Goal: Information Seeking & Learning: Compare options

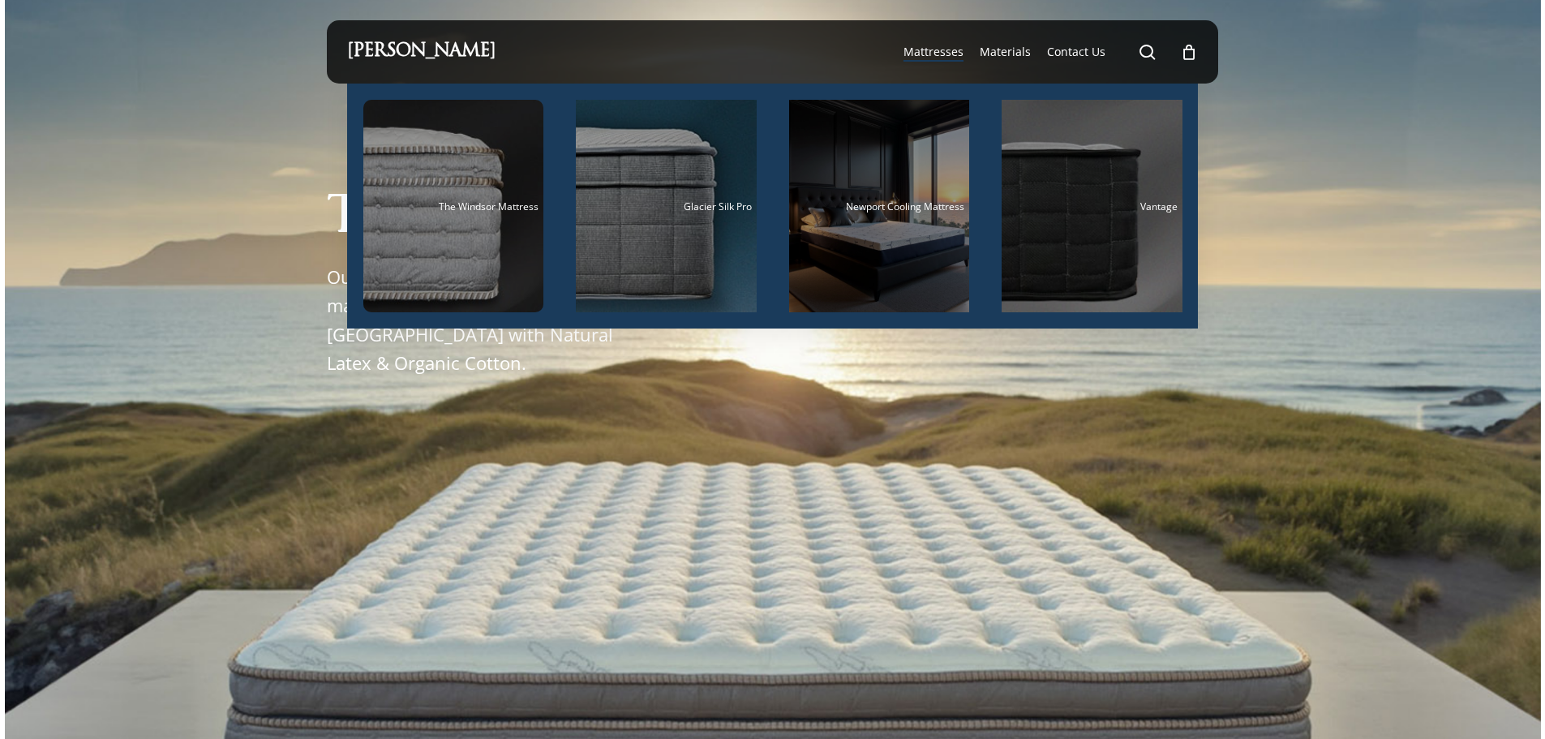
click at [933, 53] on span "Mattresses" at bounding box center [933, 51] width 60 height 15
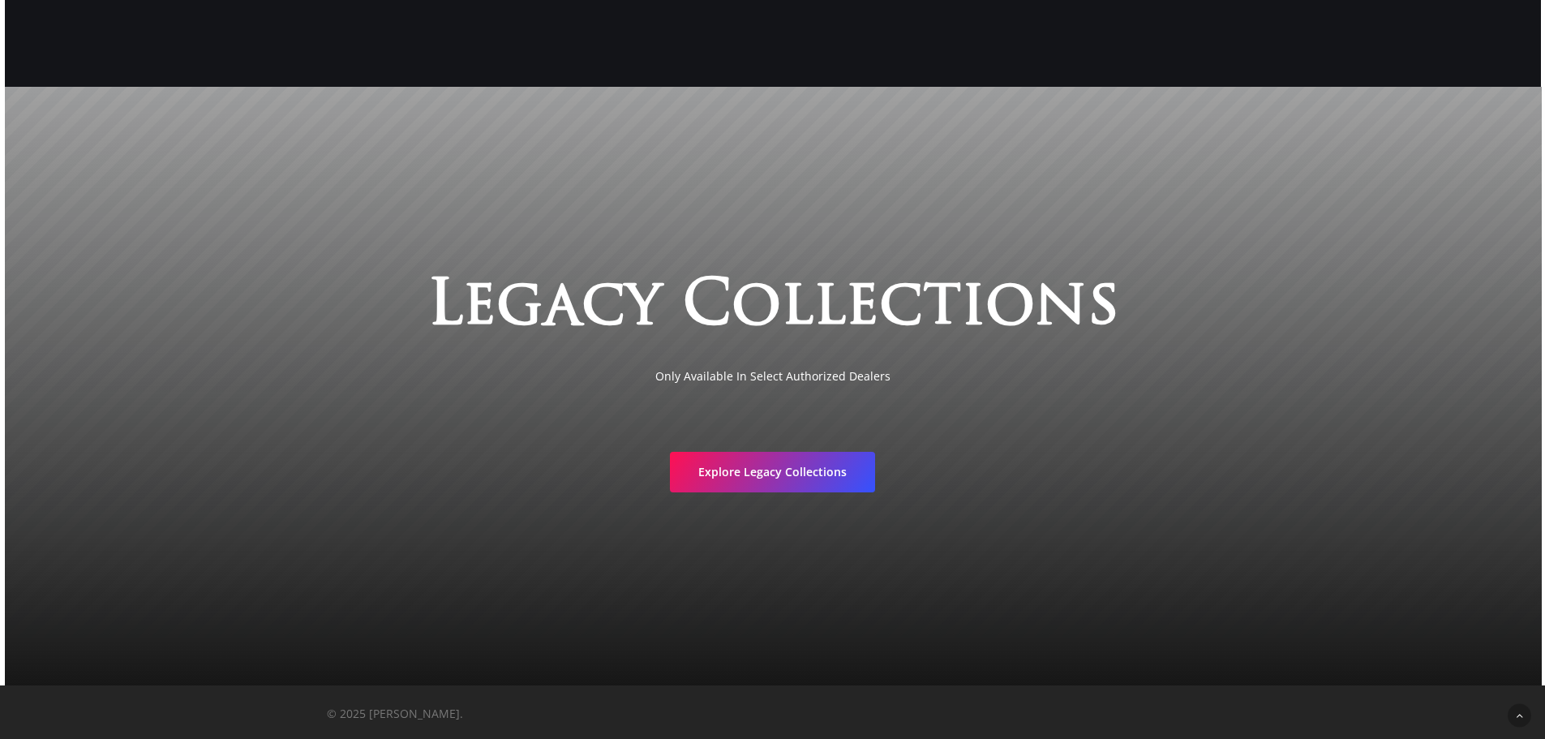
scroll to position [3169, 0]
click at [804, 469] on span "Explore Legacy Collections" at bounding box center [772, 469] width 148 height 16
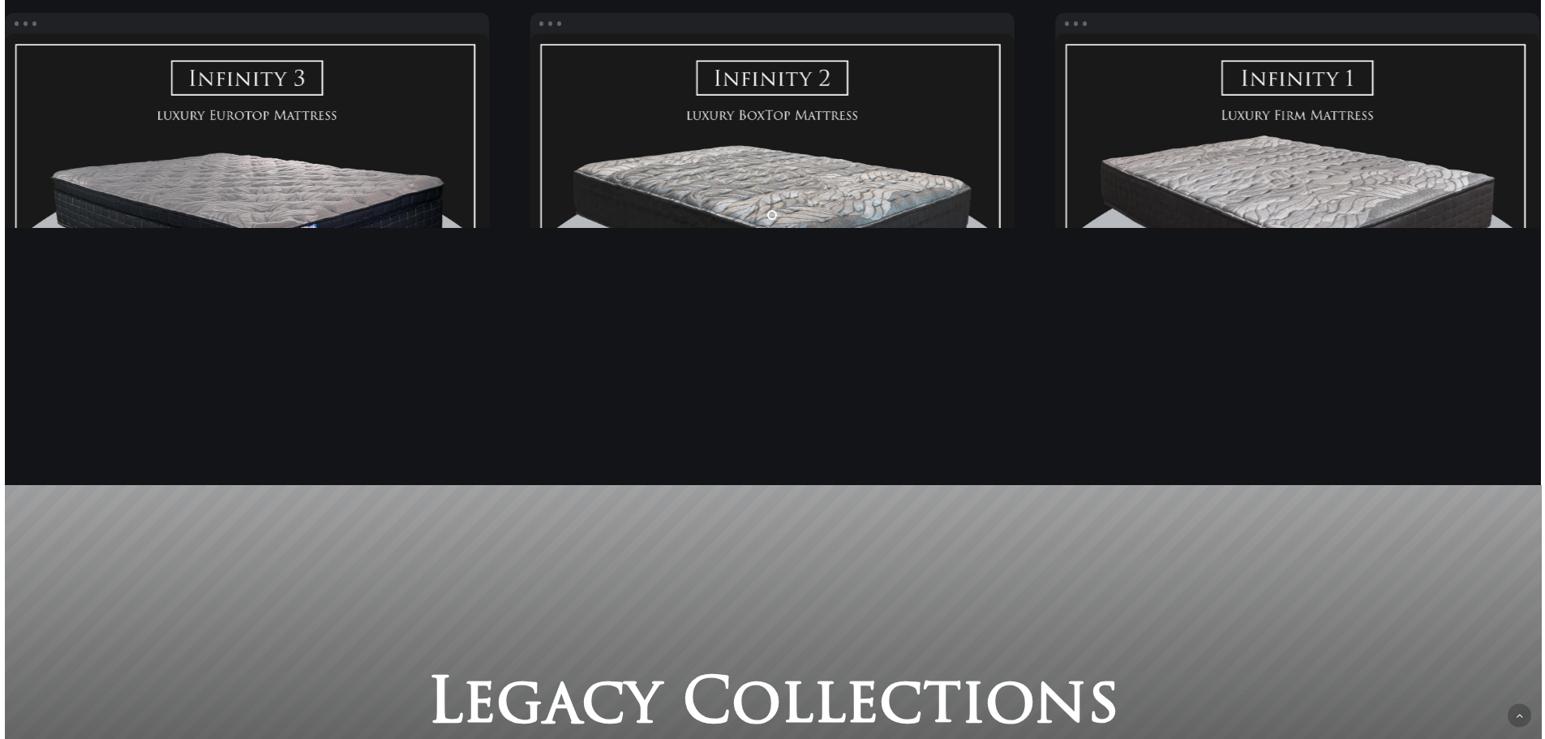
scroll to position [2682, 0]
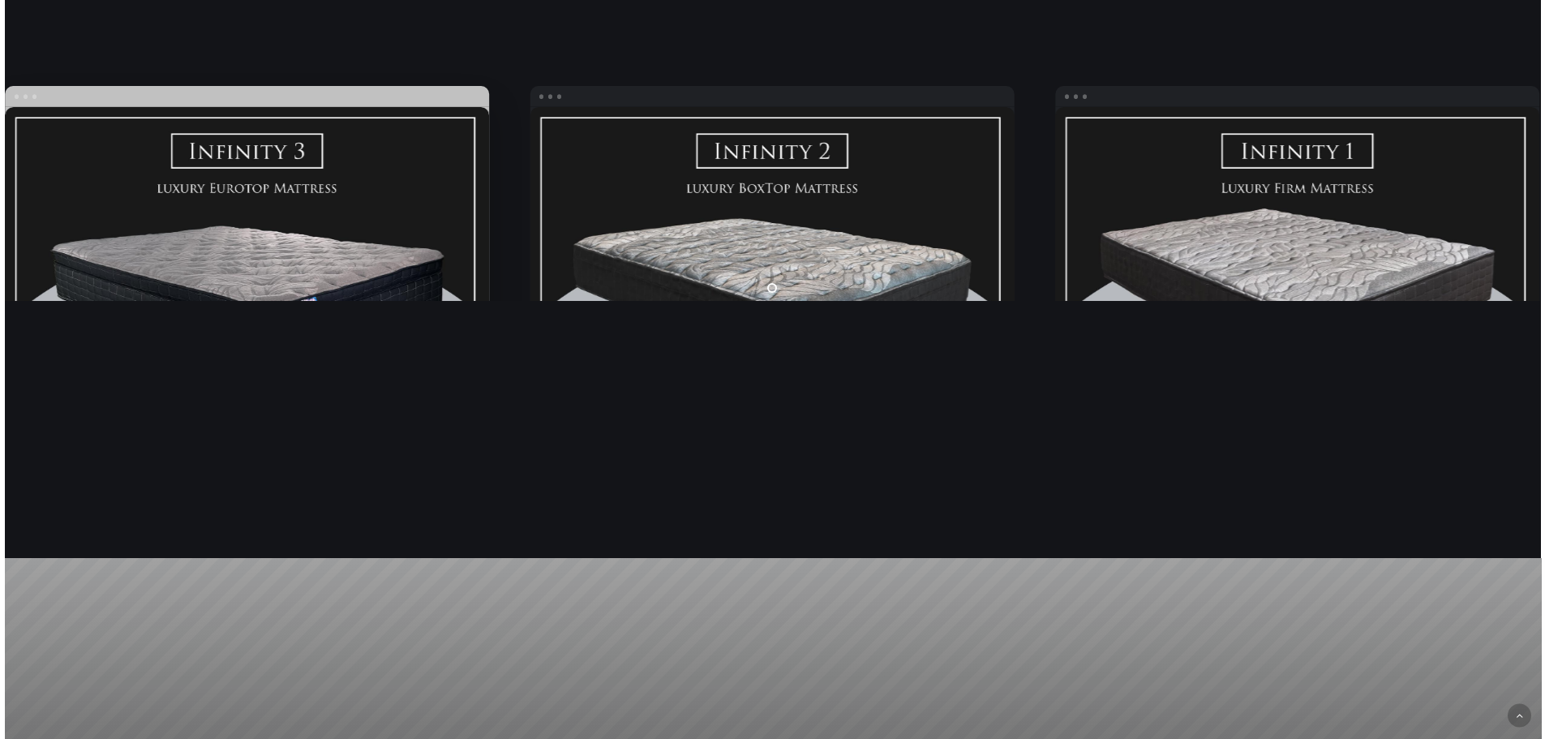
click at [310, 239] on link "Infinity PLUSH" at bounding box center [247, 295] width 485 height 376
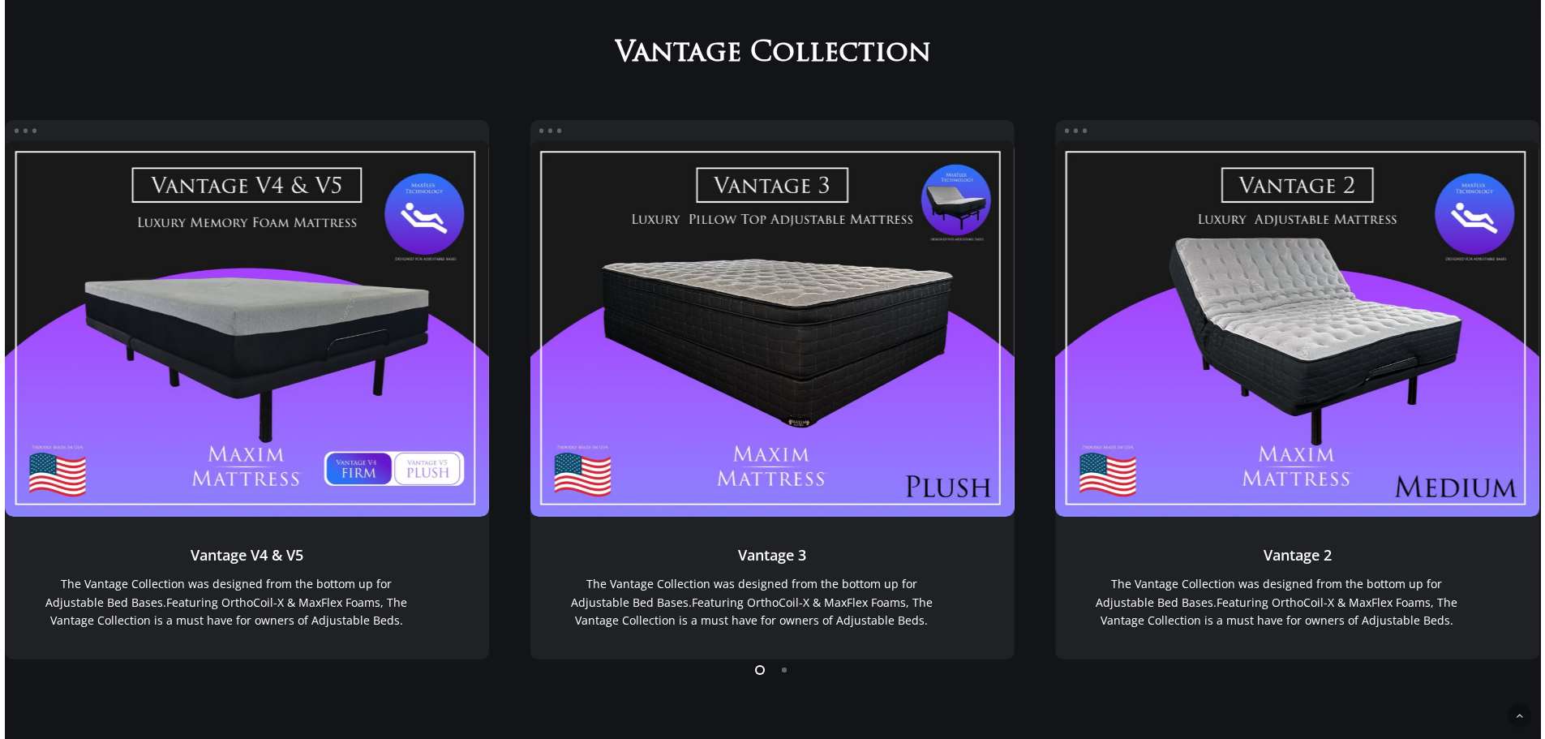
scroll to position [1385, 0]
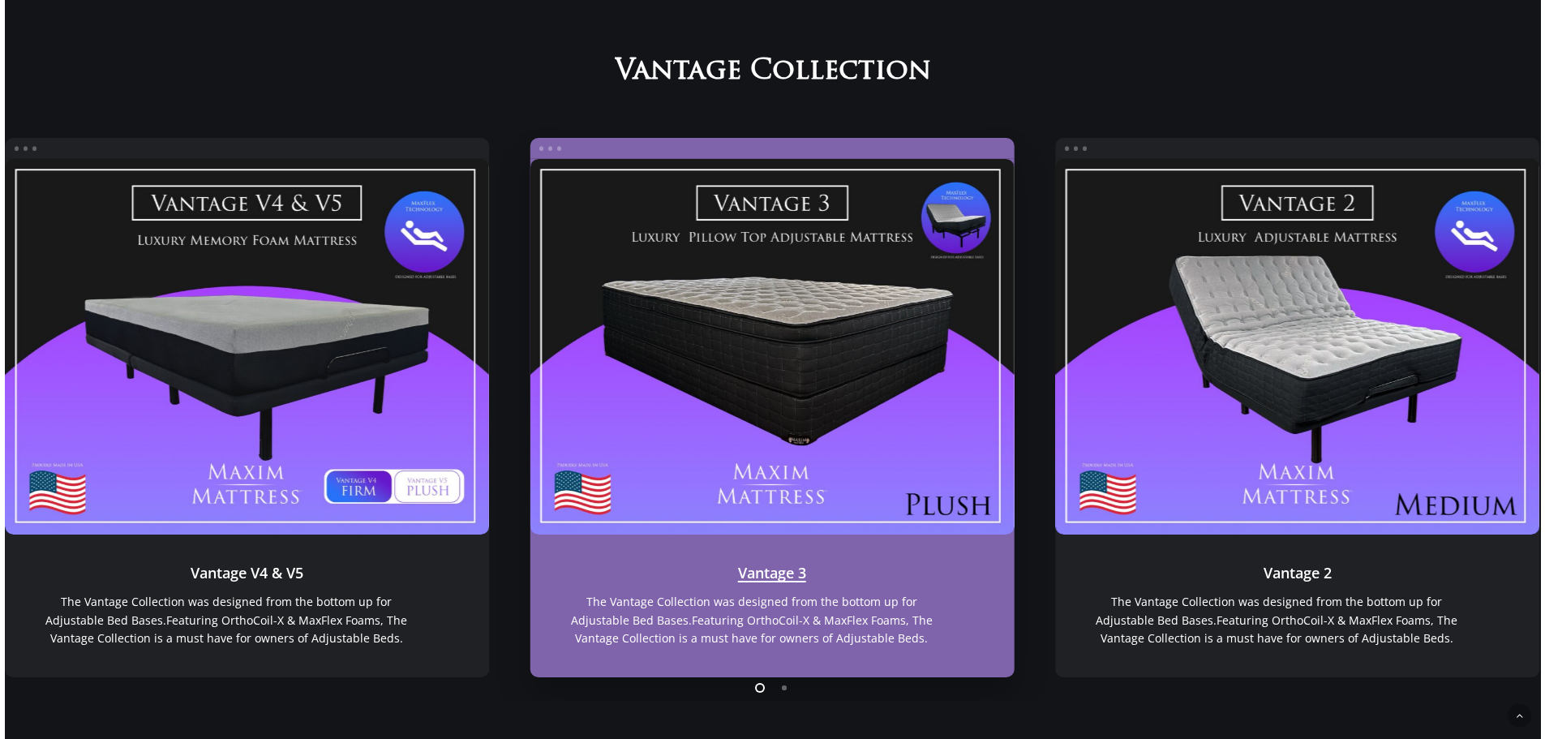
click at [549, 161] on div "Vantage 3 Vantage 3 Vantage 3 The Vantage Collection was designed from the bott…" at bounding box center [771, 407] width 485 height 539
click at [551, 156] on div "Vantage 3 Vantage 3 Vantage 3 The Vantage Collection was designed from the bott…" at bounding box center [771, 407] width 485 height 539
click at [778, 581] on link "Vantage 3" at bounding box center [771, 605] width 485 height 143
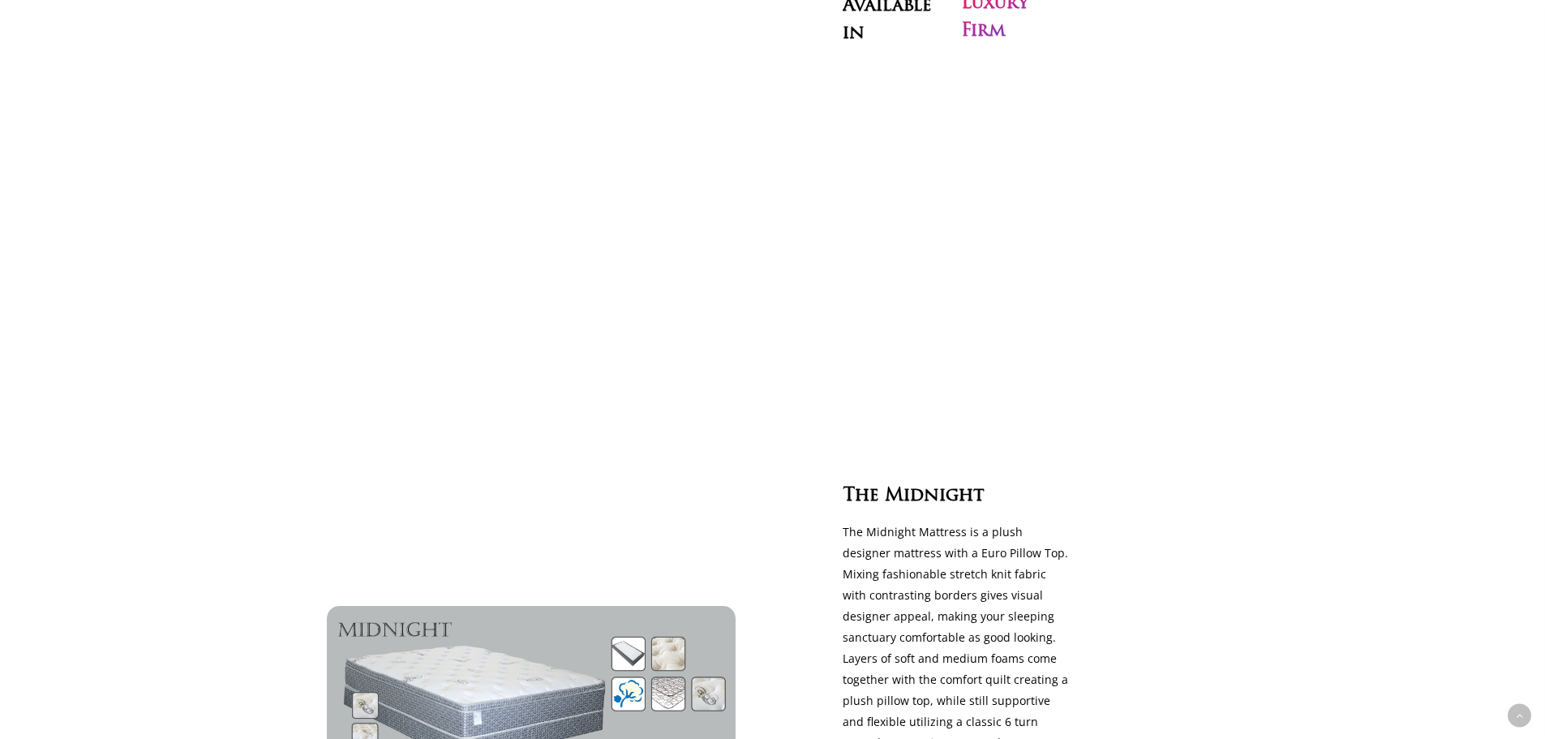
scroll to position [4343, 0]
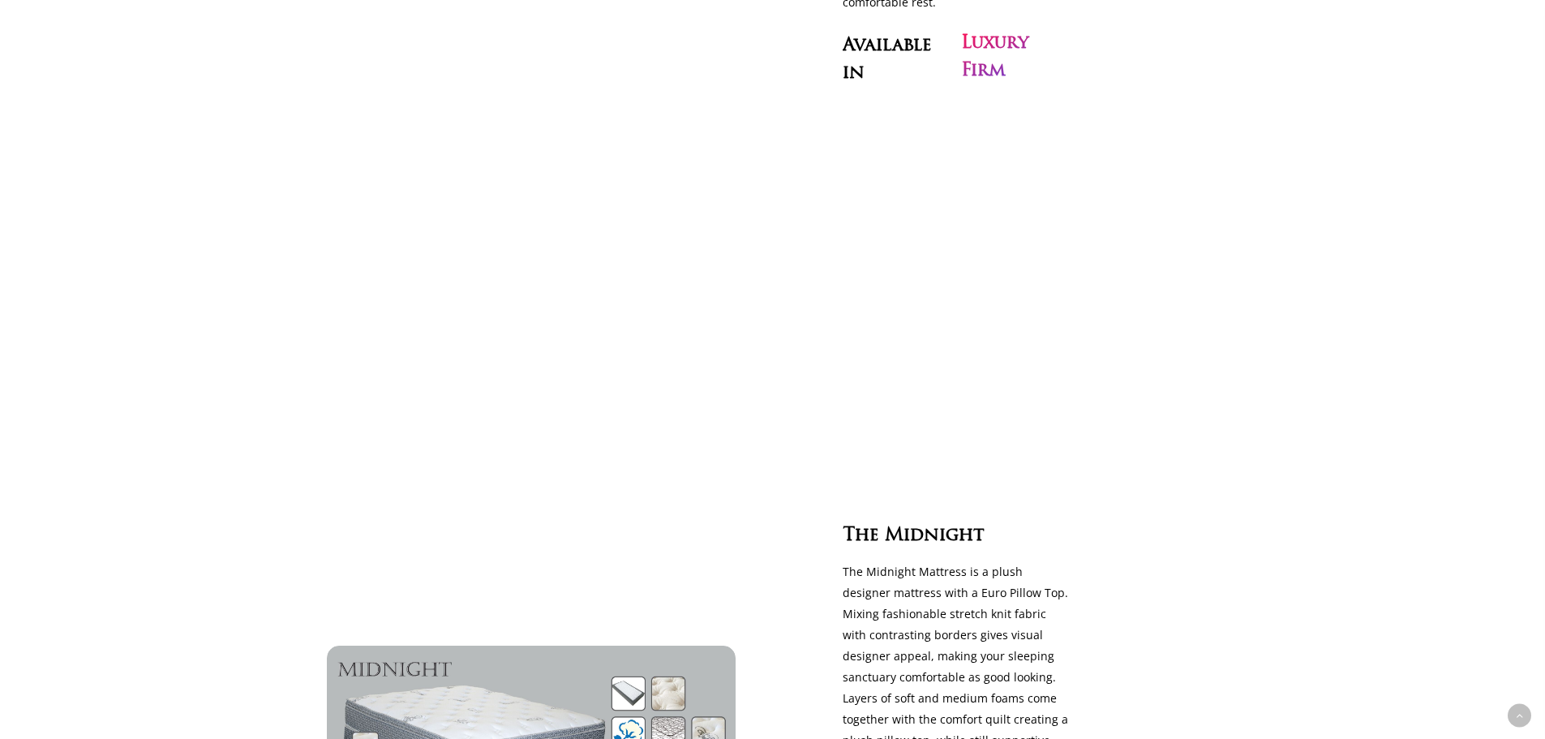
drag, startPoint x: 886, startPoint y: 503, endPoint x: 897, endPoint y: 503, distance: 10.5
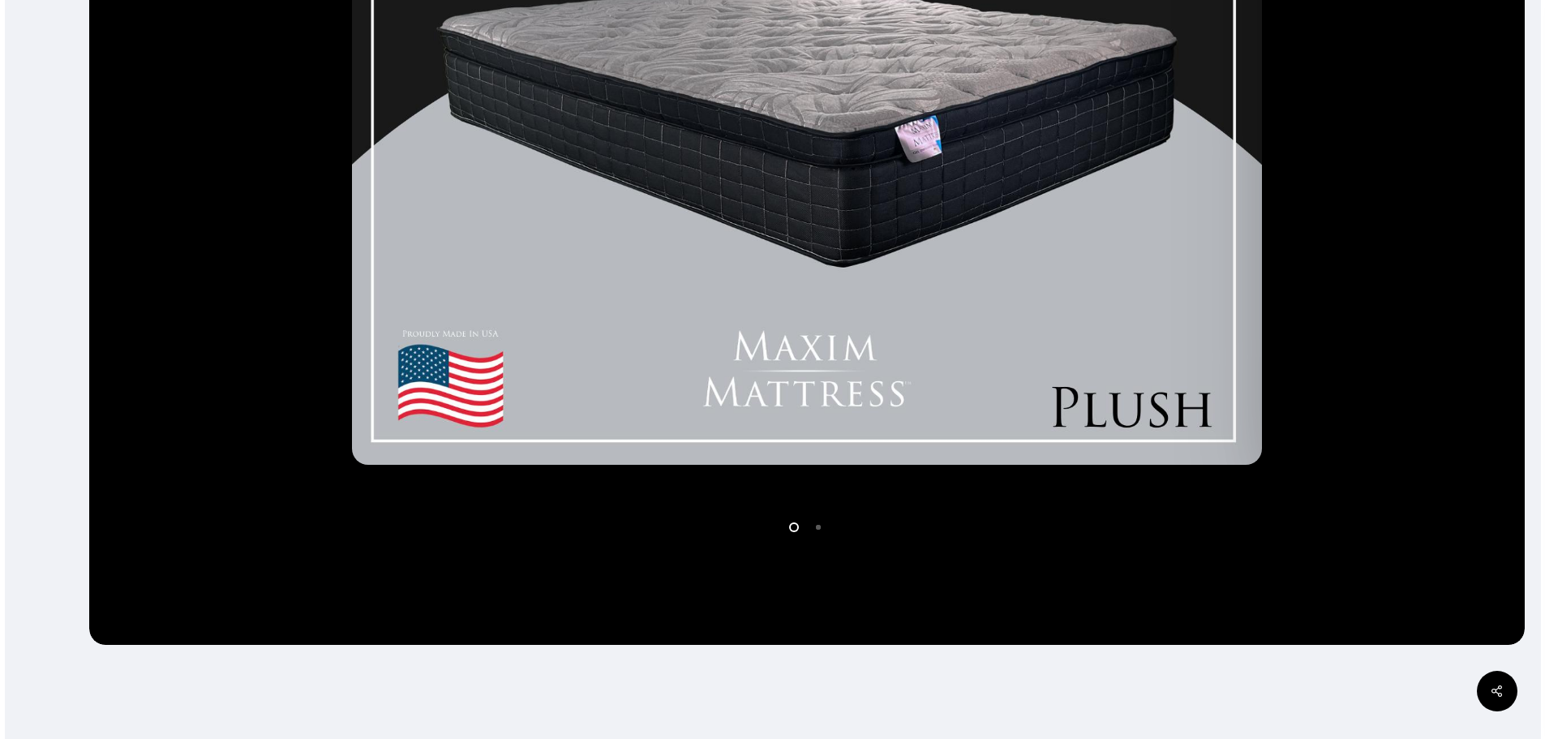
scroll to position [730, 0]
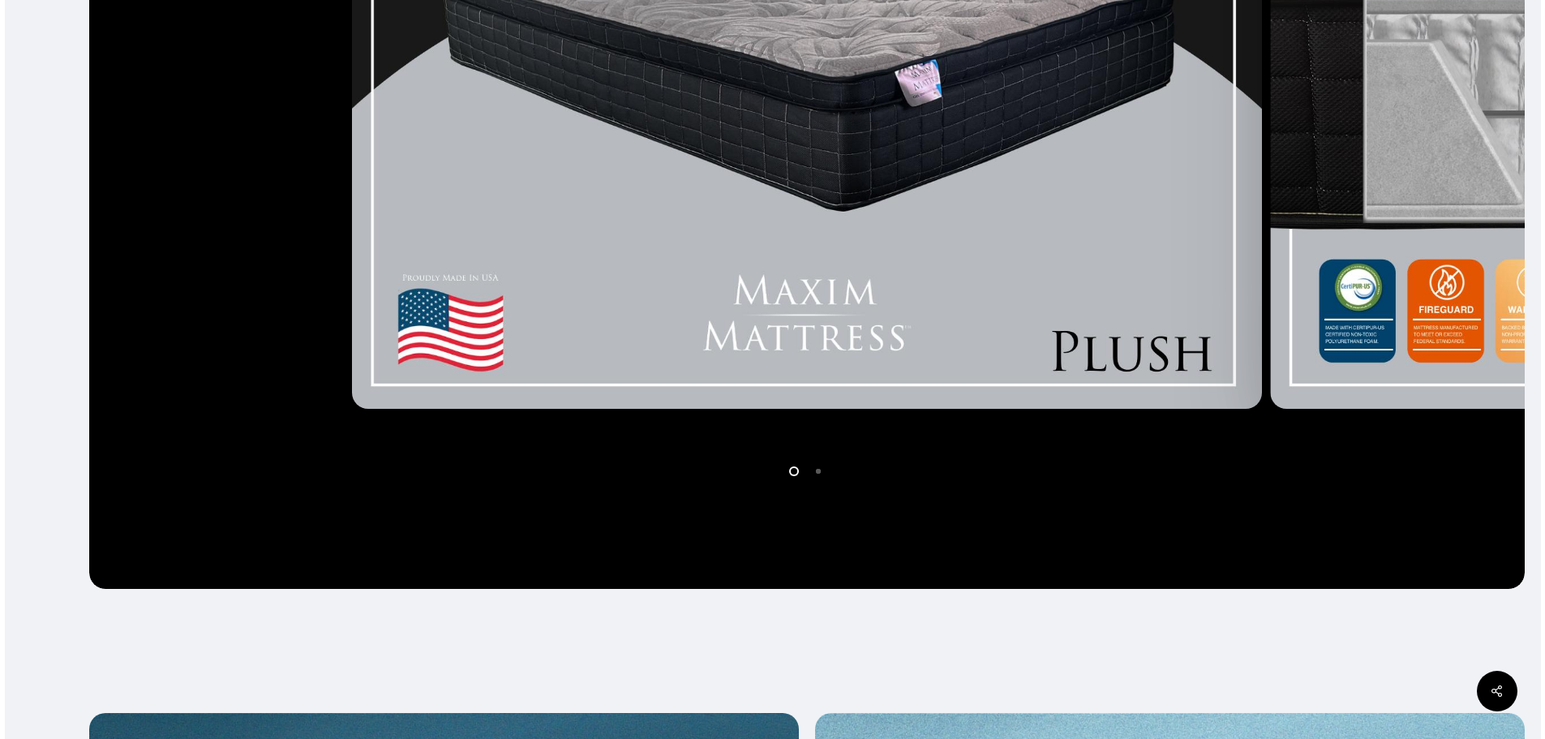
click at [953, 355] on img at bounding box center [807, 55] width 910 height 705
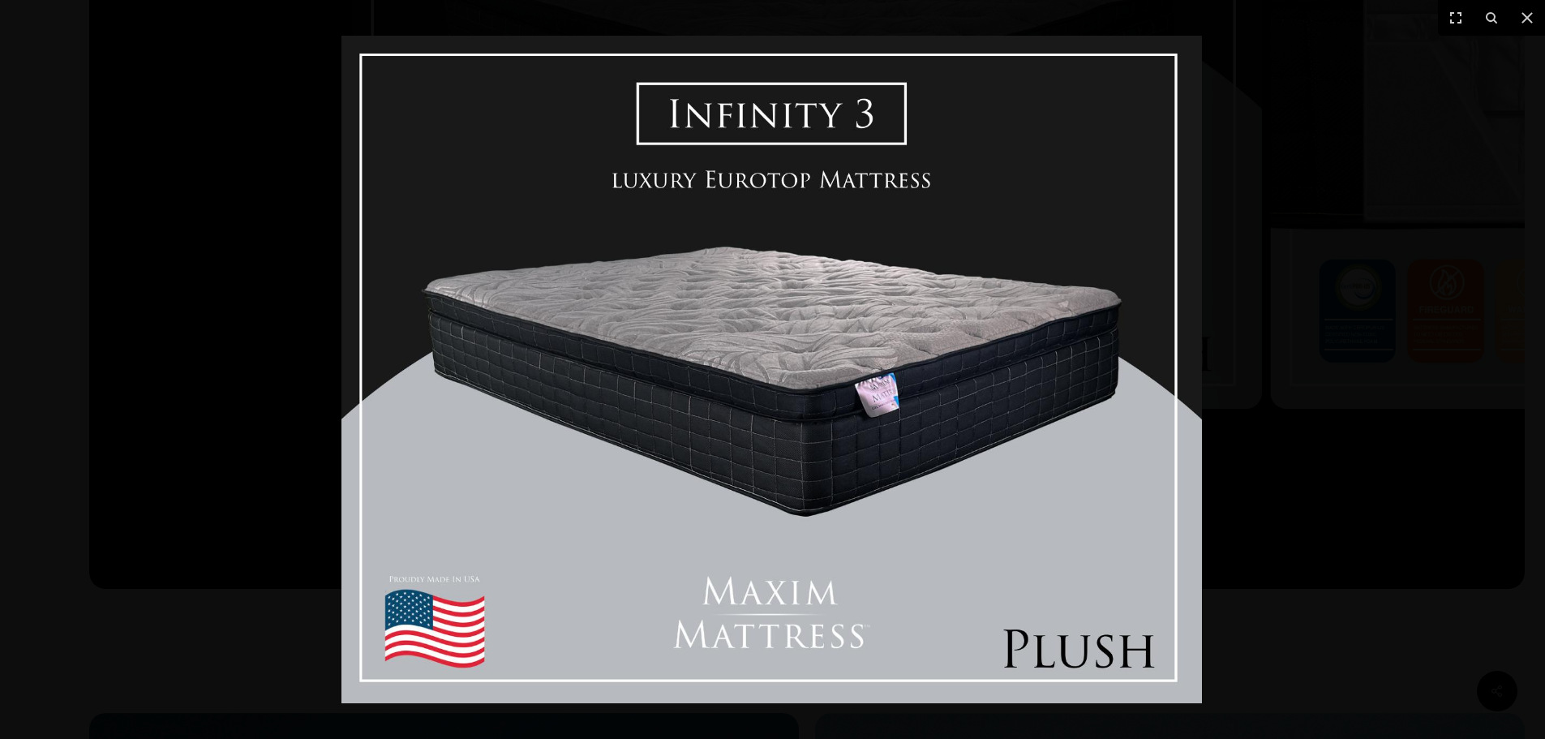
click at [937, 409] on img at bounding box center [771, 369] width 860 height 667
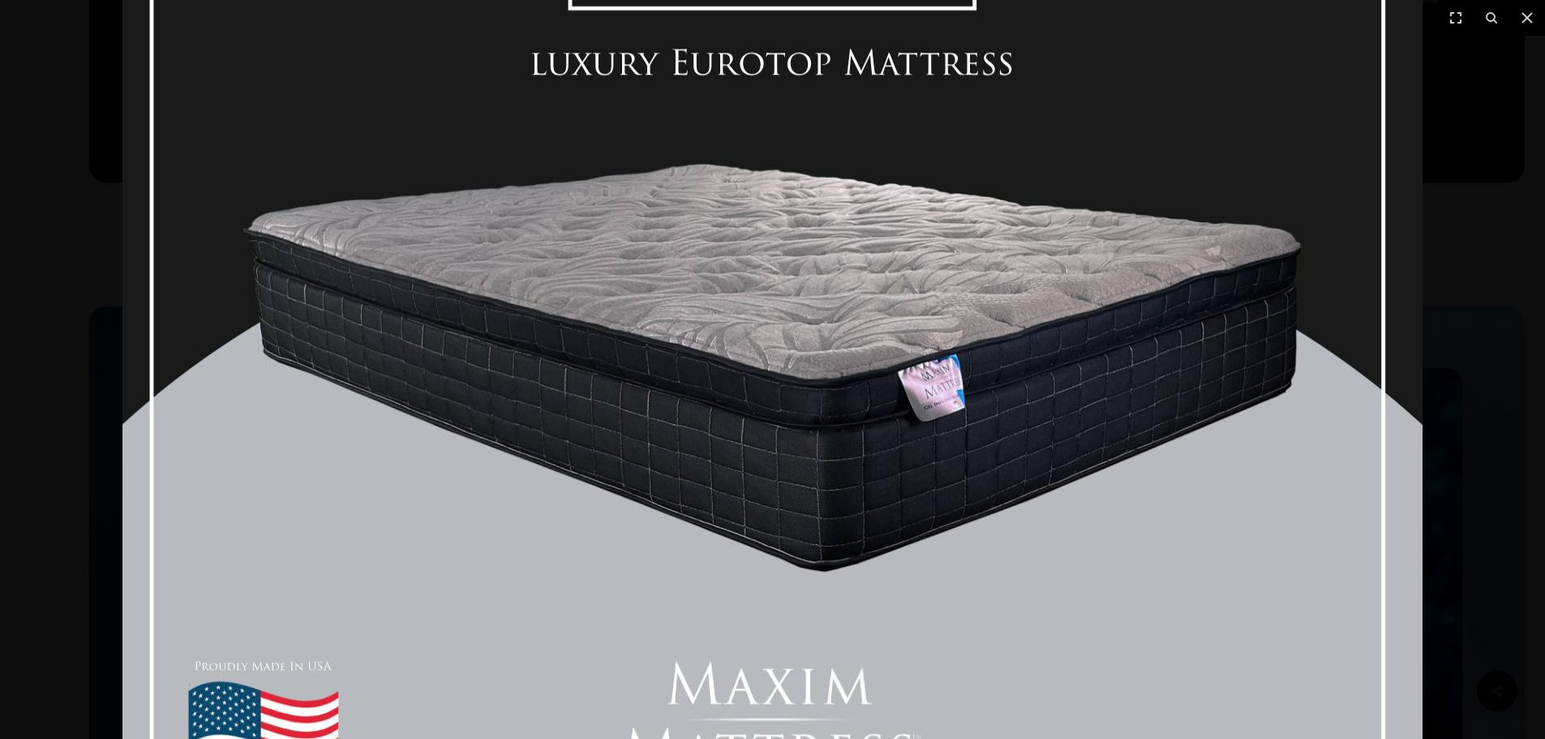
scroll to position [1297, 0]
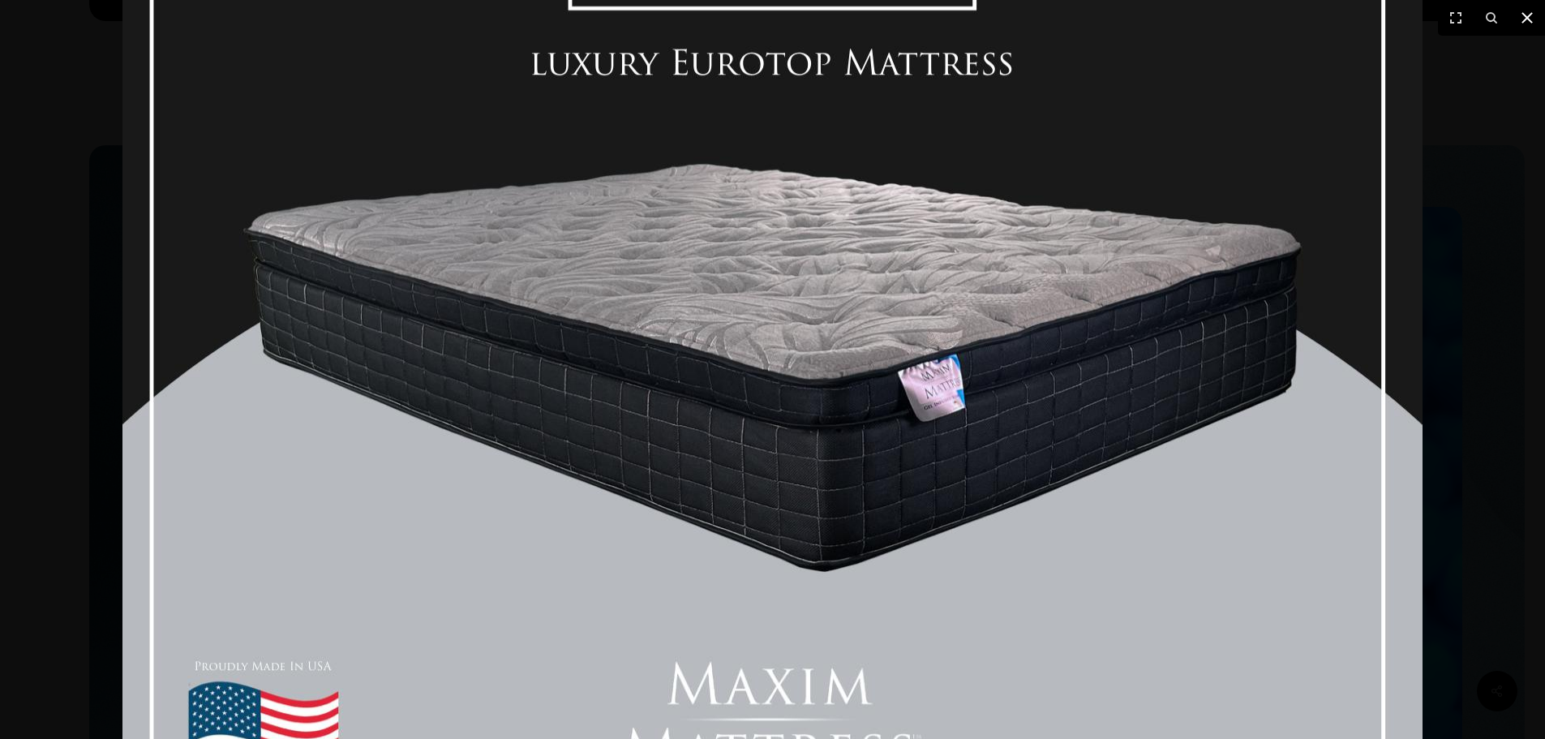
click at [1526, 23] on icon at bounding box center [1526, 17] width 19 height 19
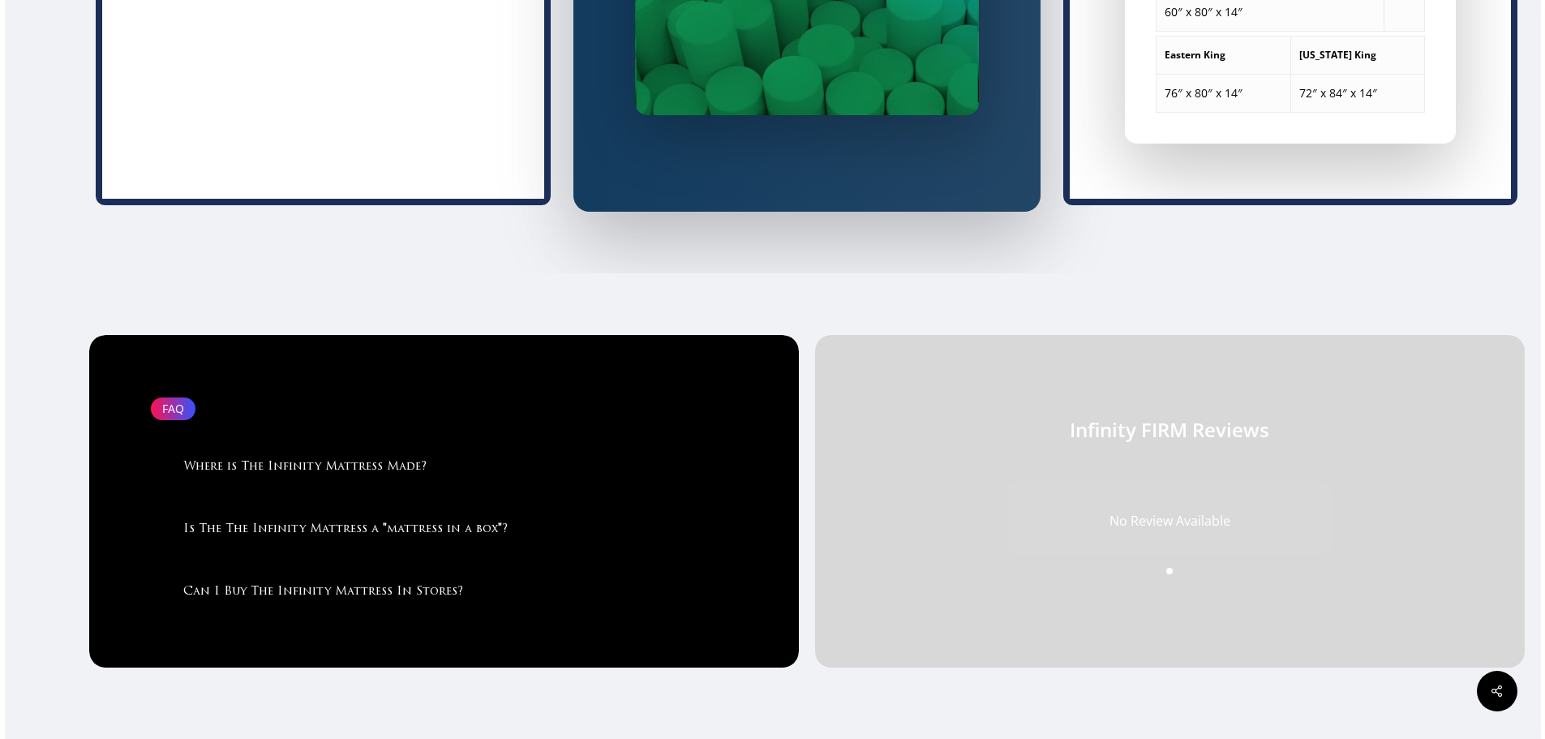
scroll to position [3000, 0]
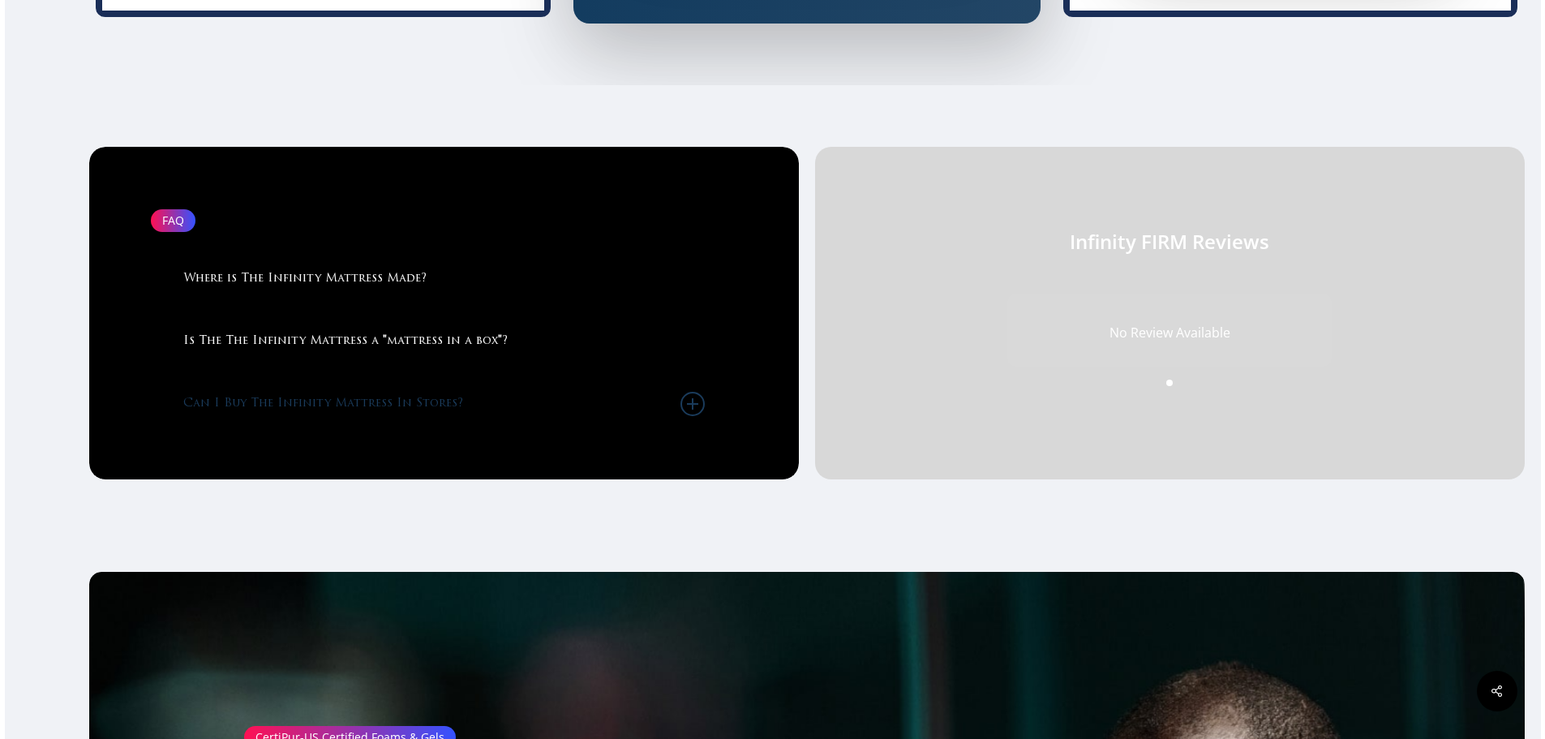
click at [394, 414] on link "Can I Buy The Infinity Mattress In Stores?" at bounding box center [443, 404] width 521 height 62
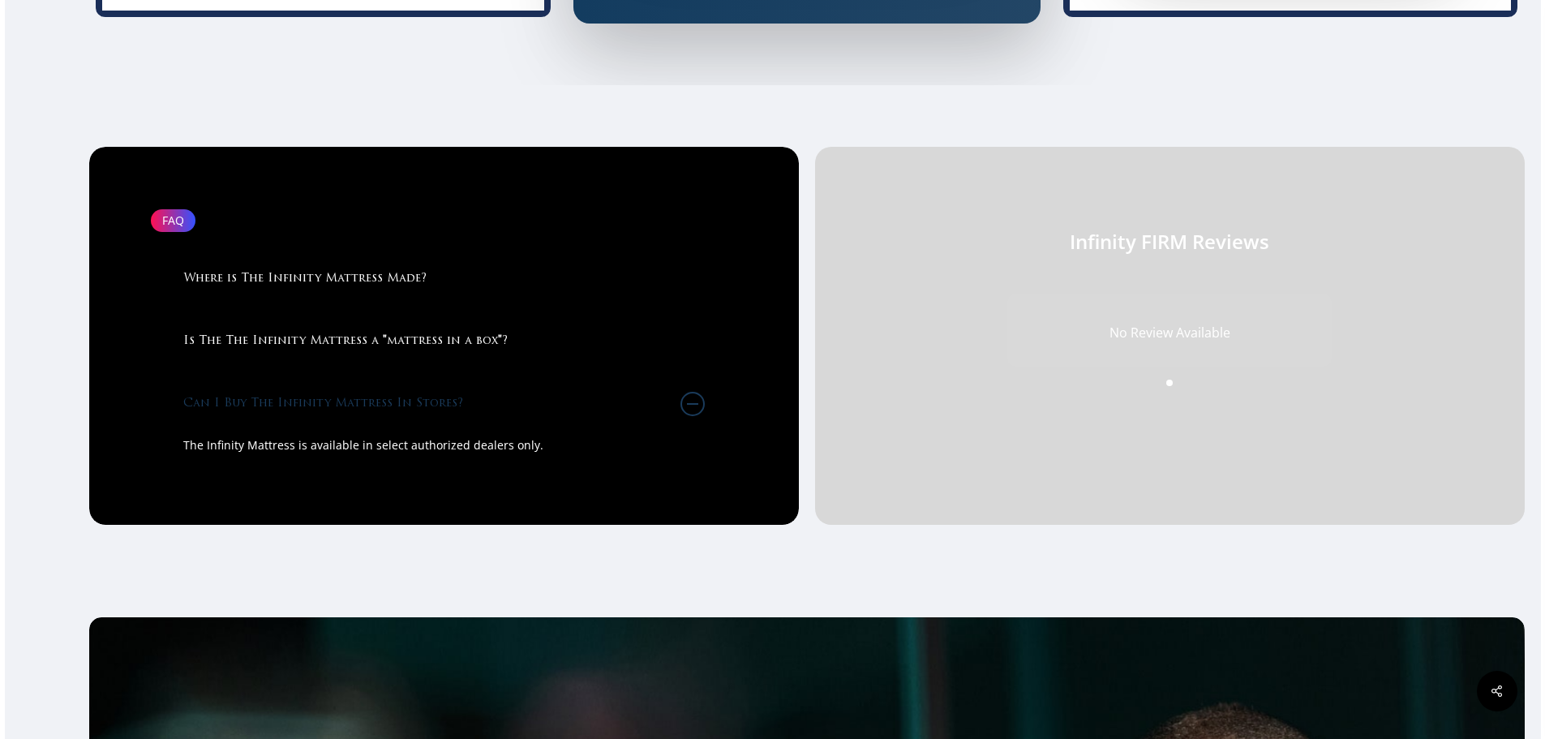
click at [406, 456] on p "The Infinity Mattress is available in select authorized dealers only." at bounding box center [443, 445] width 521 height 21
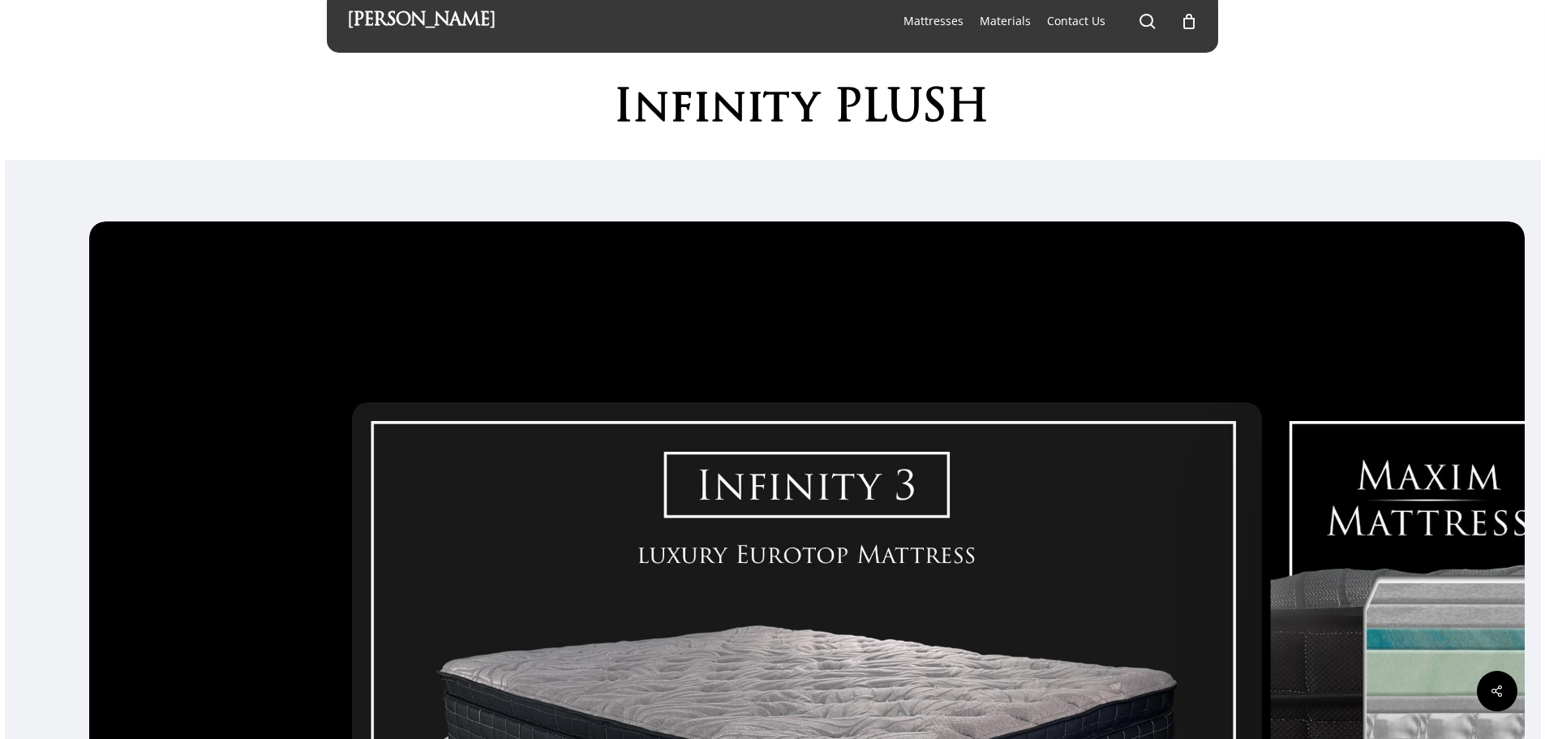
scroll to position [0, 0]
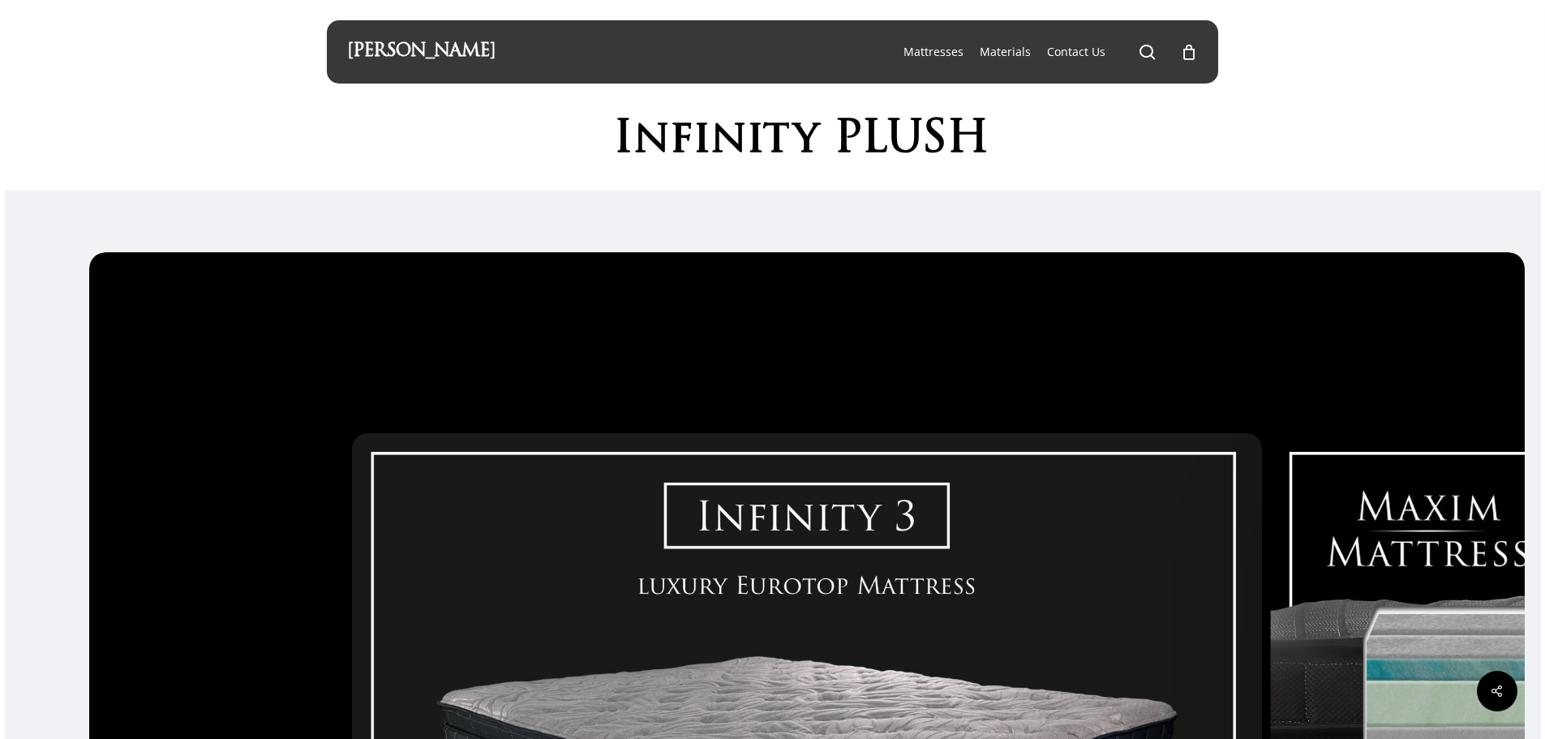
click at [1188, 53] on div "0" at bounding box center [1196, 48] width 18 height 18
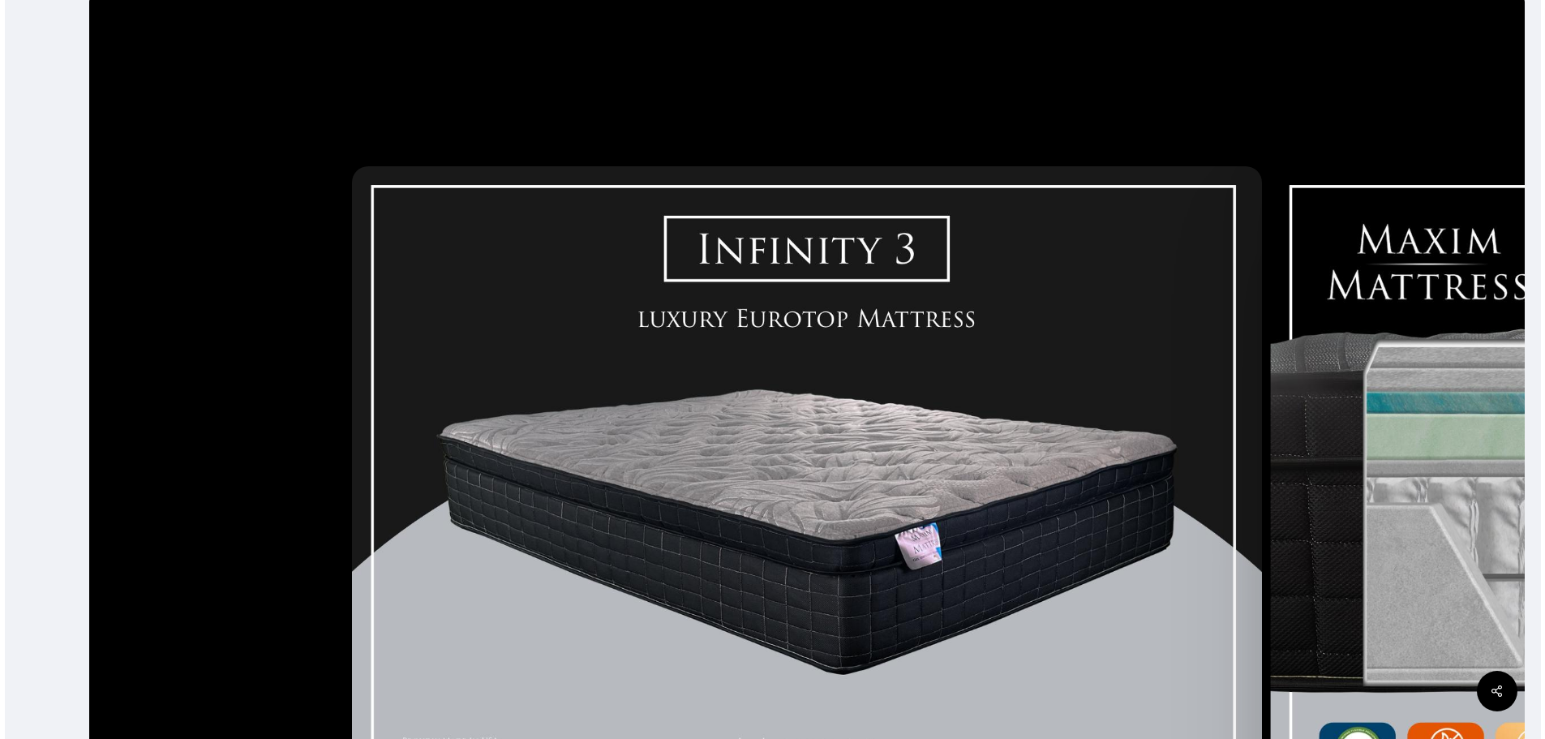
scroll to position [324, 0]
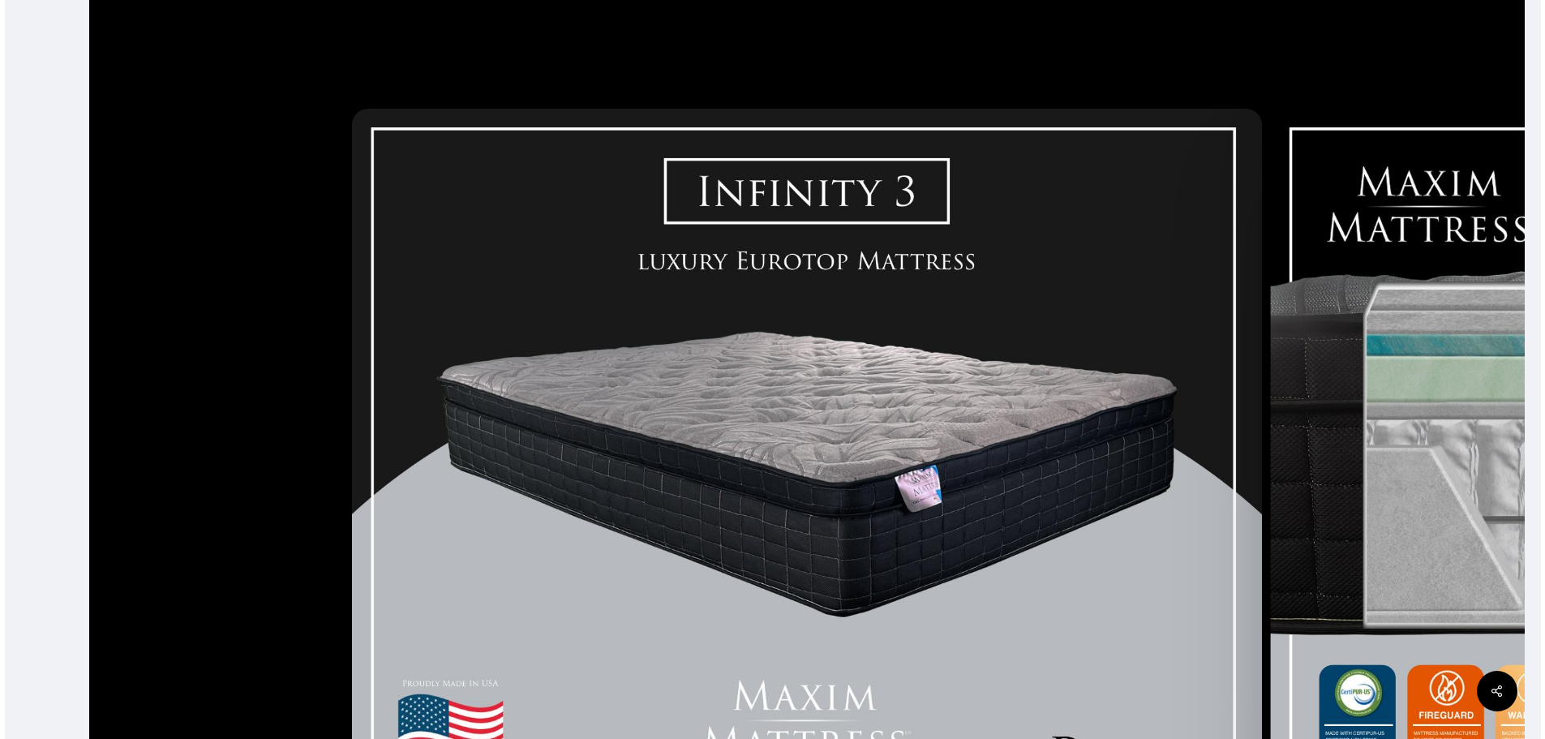
click at [851, 401] on img at bounding box center [807, 461] width 910 height 705
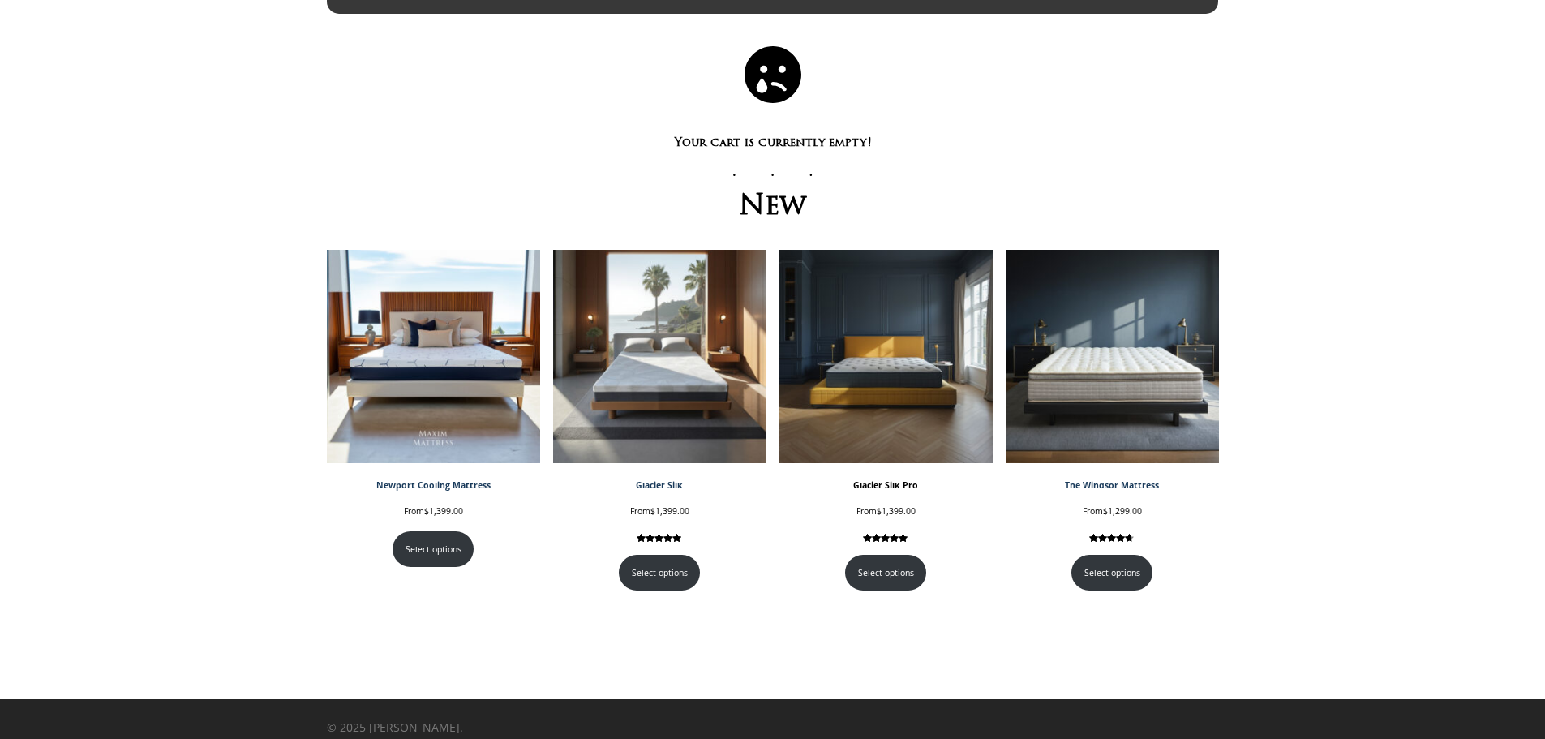
scroll to position [84, 0]
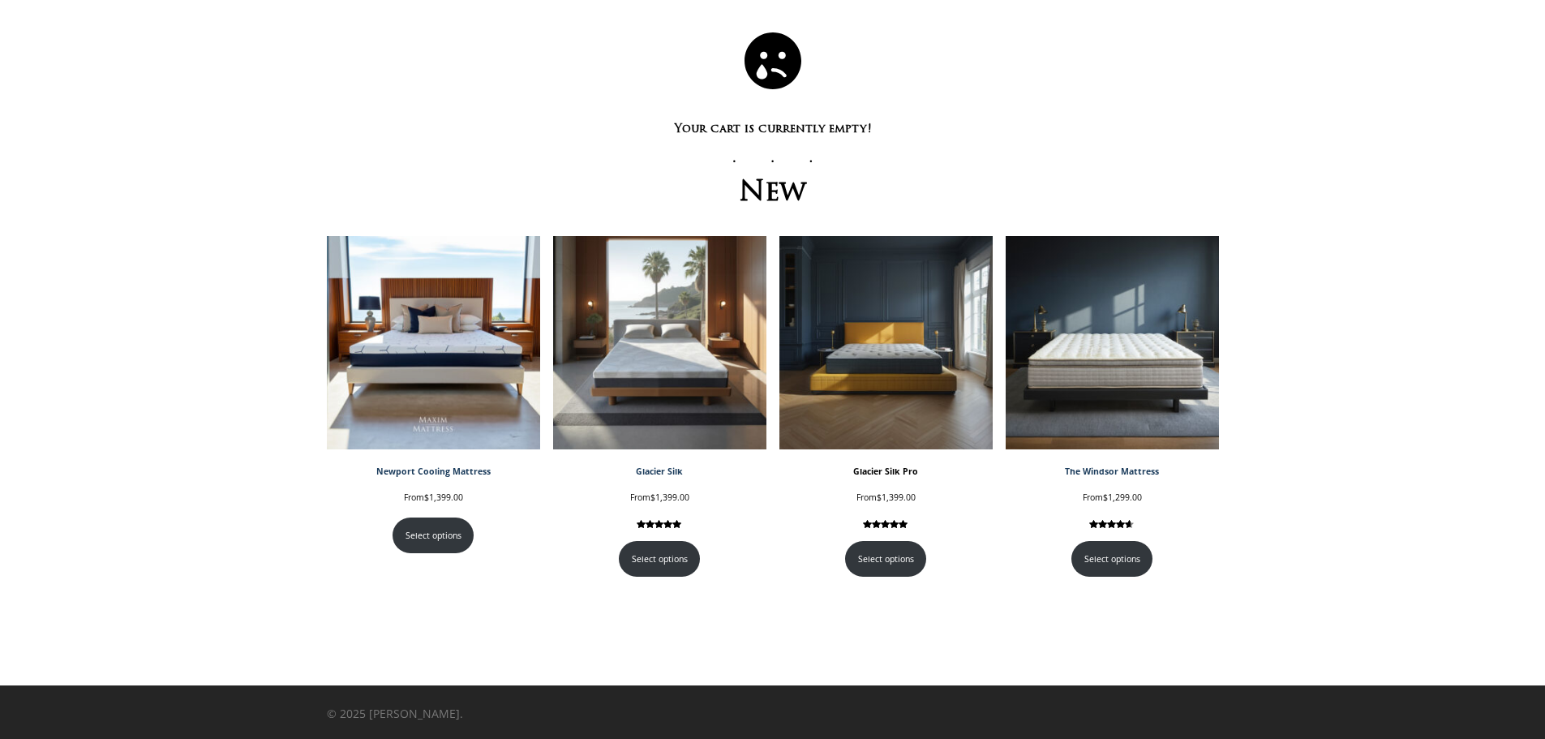
click at [851, 414] on img at bounding box center [885, 342] width 213 height 213
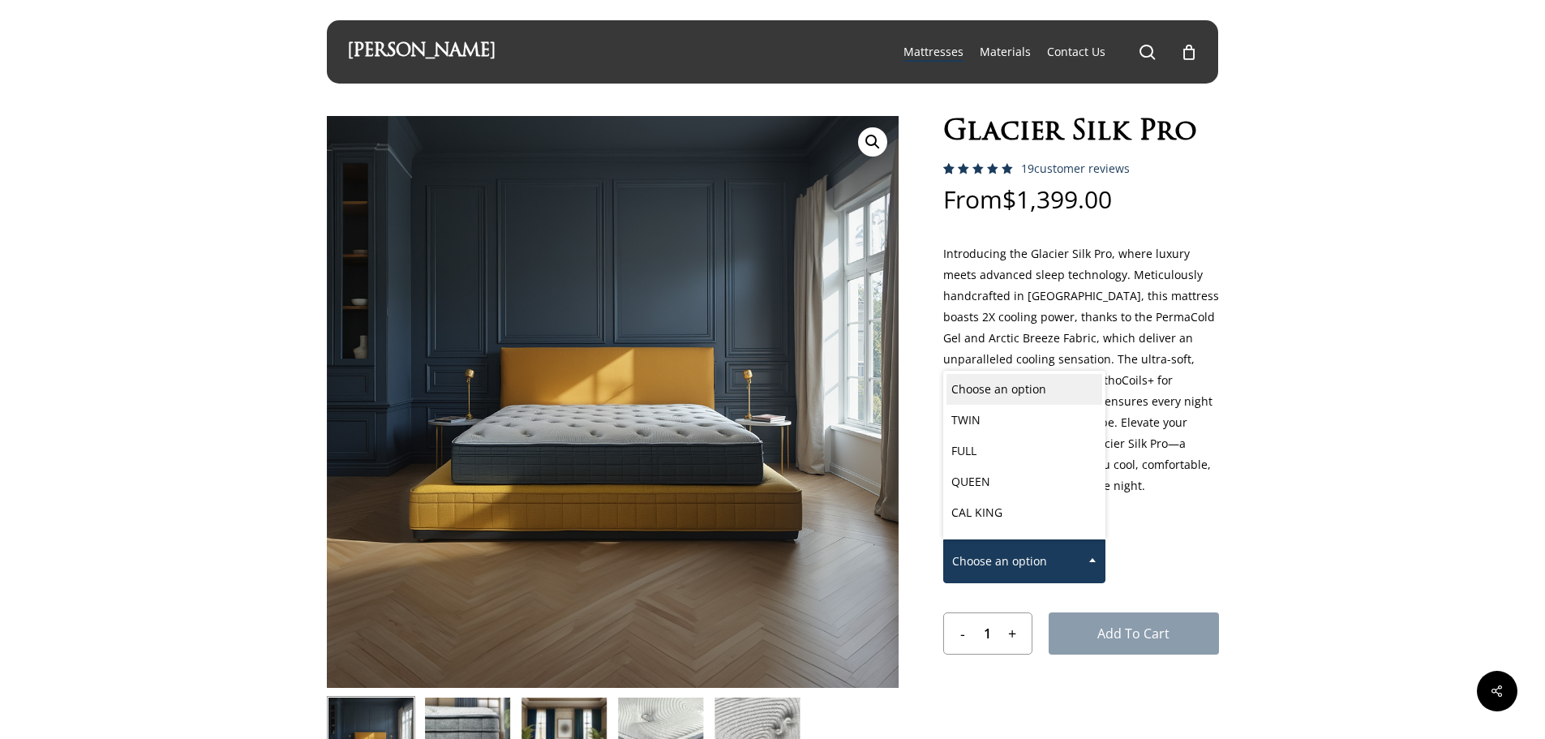
click at [987, 551] on span "Choose an option" at bounding box center [1024, 561] width 161 height 34
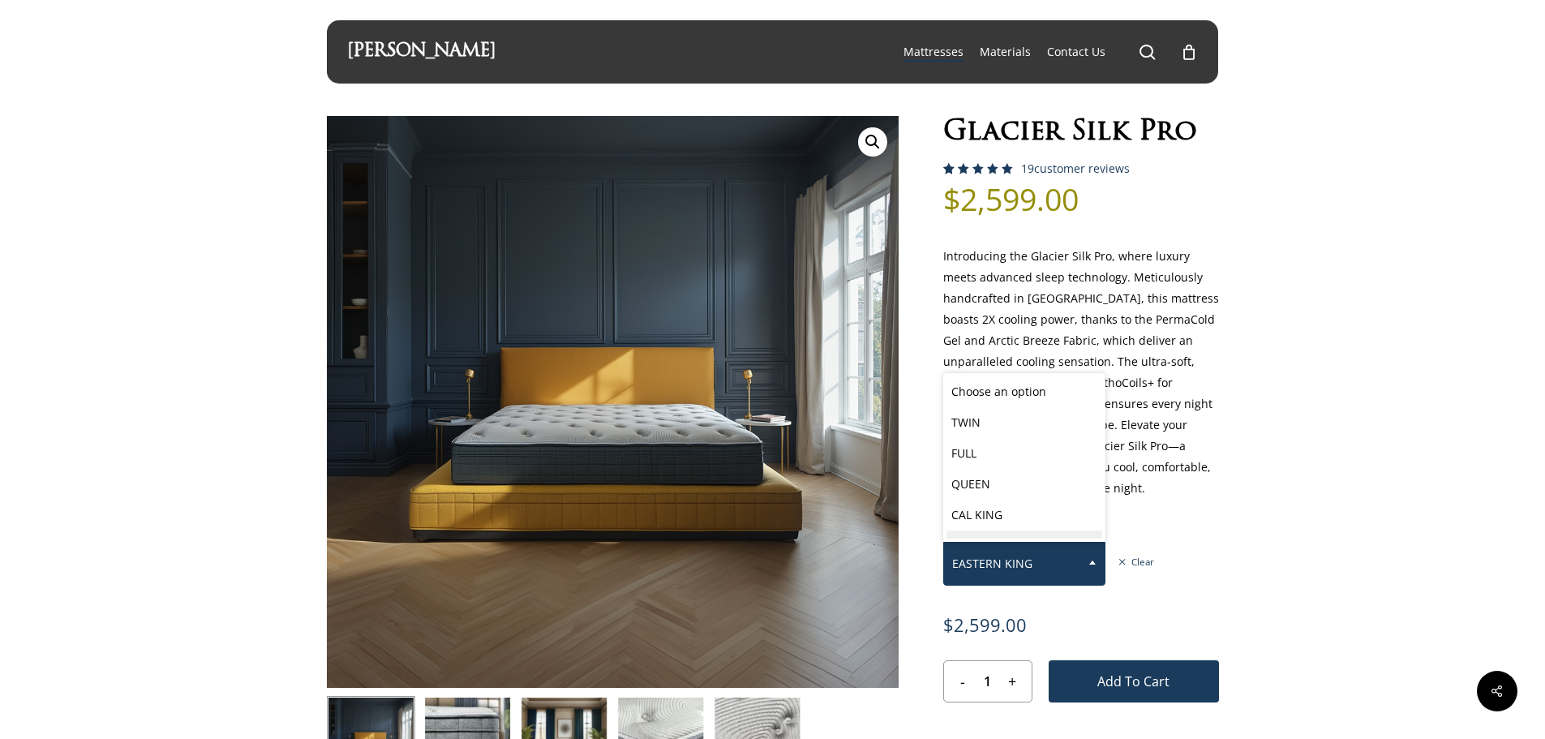
scroll to position [23, 0]
click at [985, 563] on span "EASTERN KING" at bounding box center [1024, 563] width 161 height 34
select select "CAL KING"
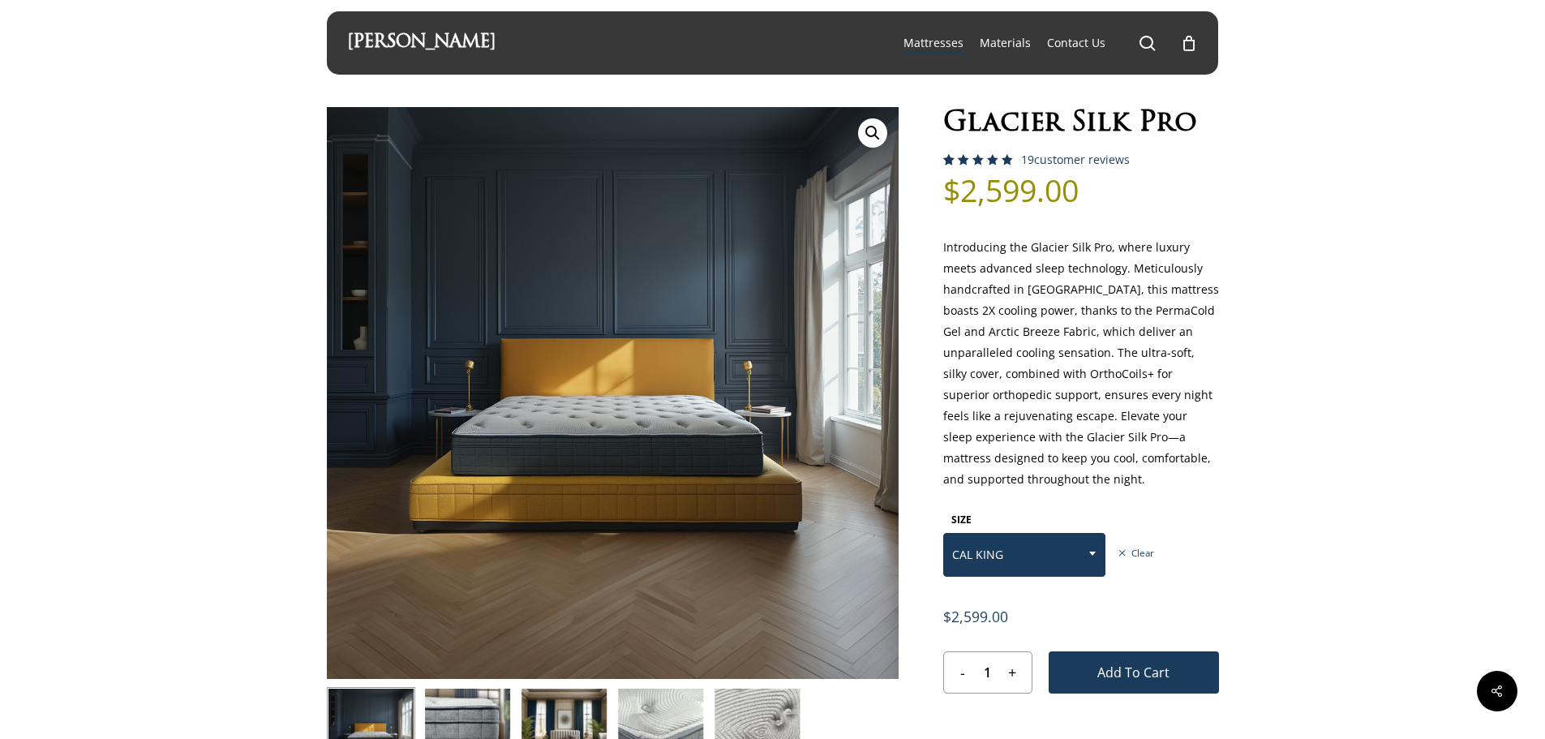
scroll to position [0, 0]
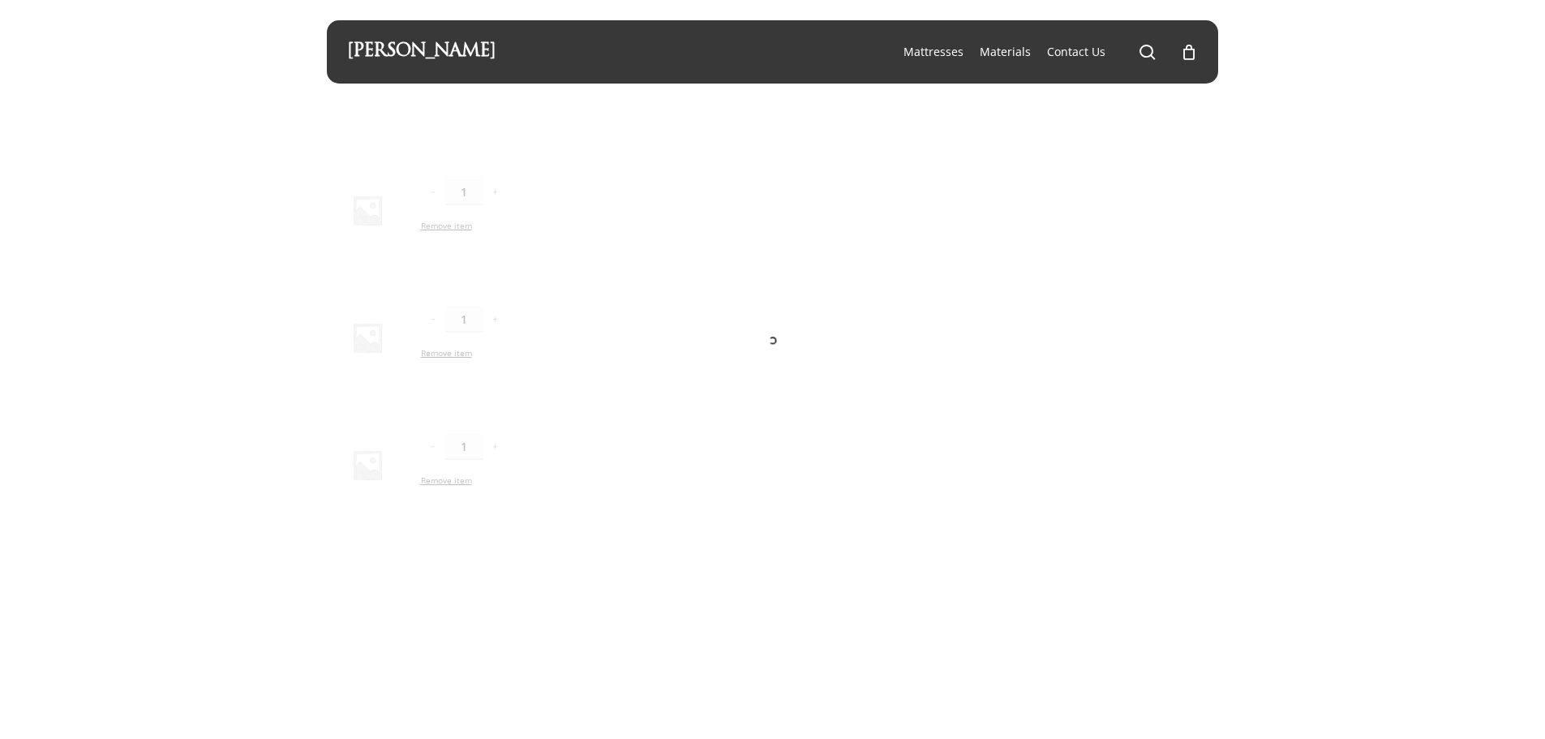
scroll to position [84, 0]
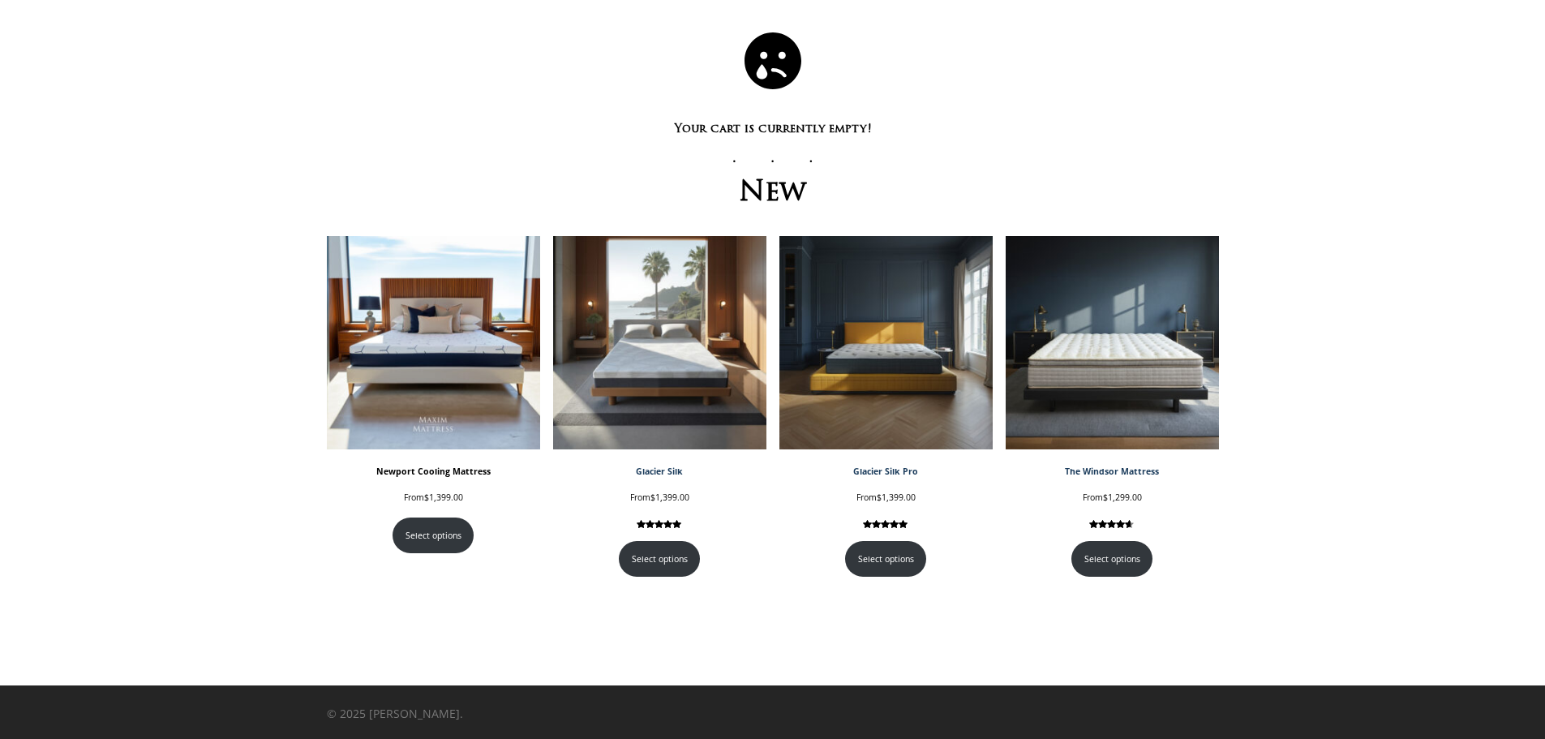
click at [425, 410] on img at bounding box center [433, 342] width 213 height 213
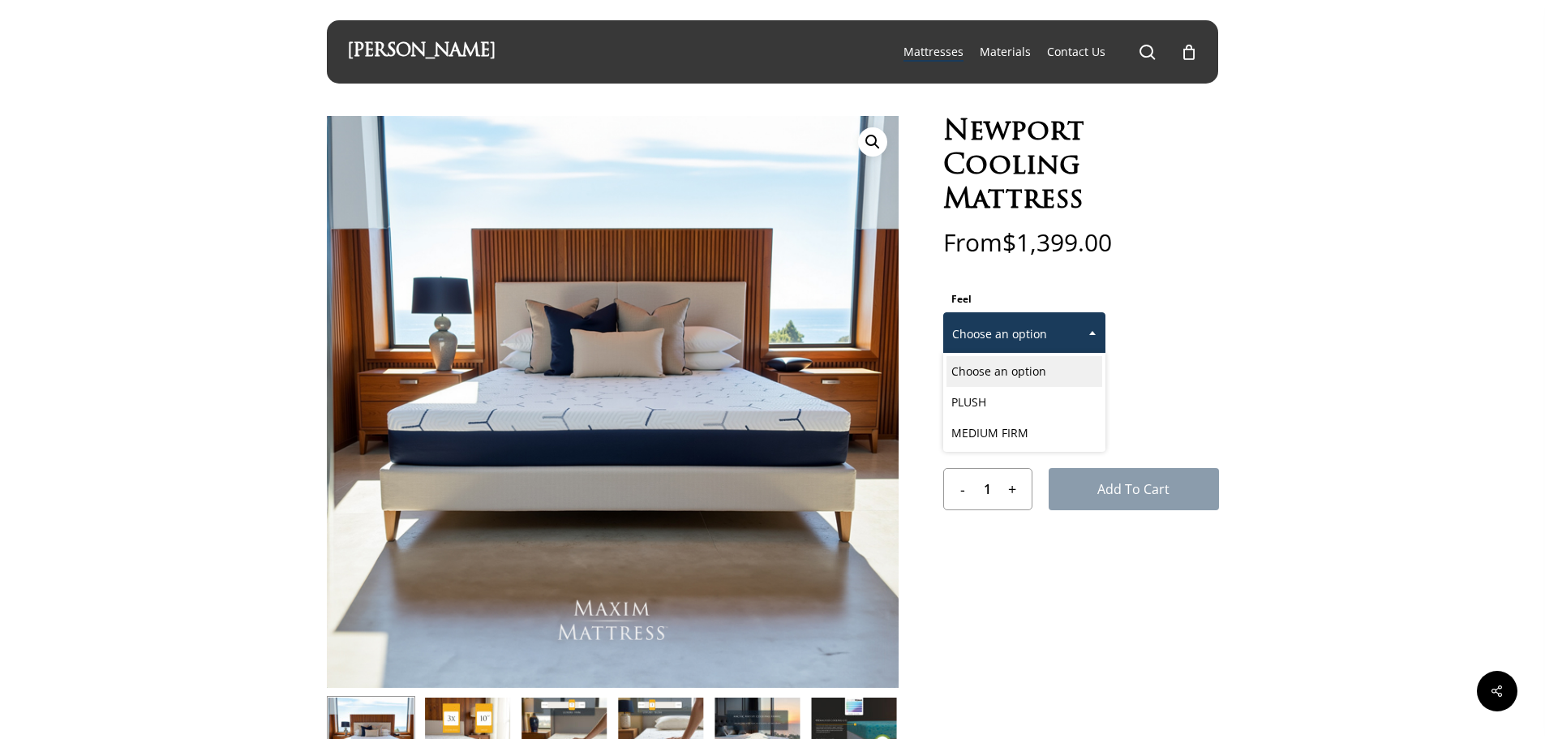
click at [1047, 339] on span "Choose an option" at bounding box center [1024, 334] width 161 height 34
select select "MEDIUM FIRM"
click at [1095, 339] on span at bounding box center [1092, 332] width 24 height 41
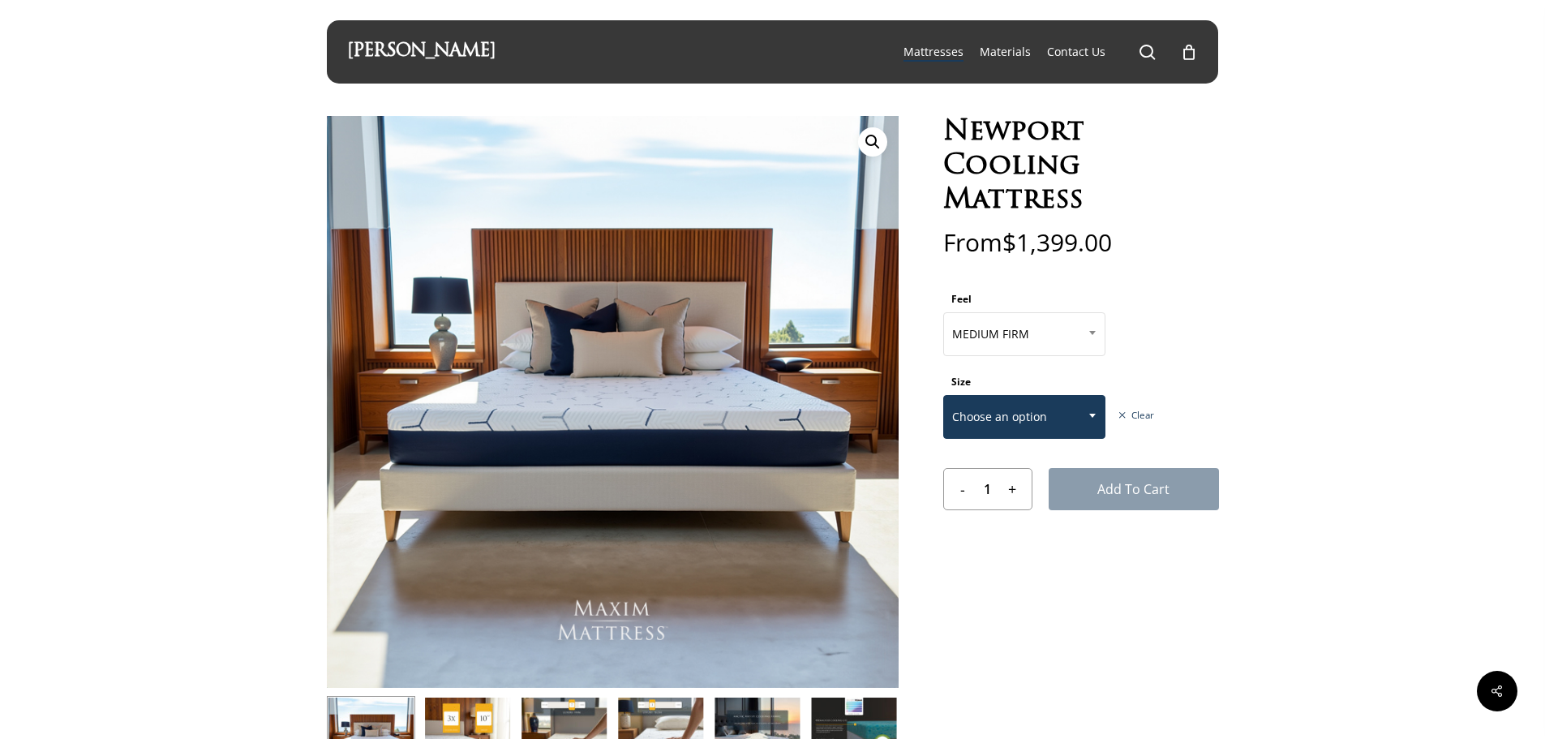
click at [1089, 416] on b at bounding box center [1092, 416] width 6 height 4
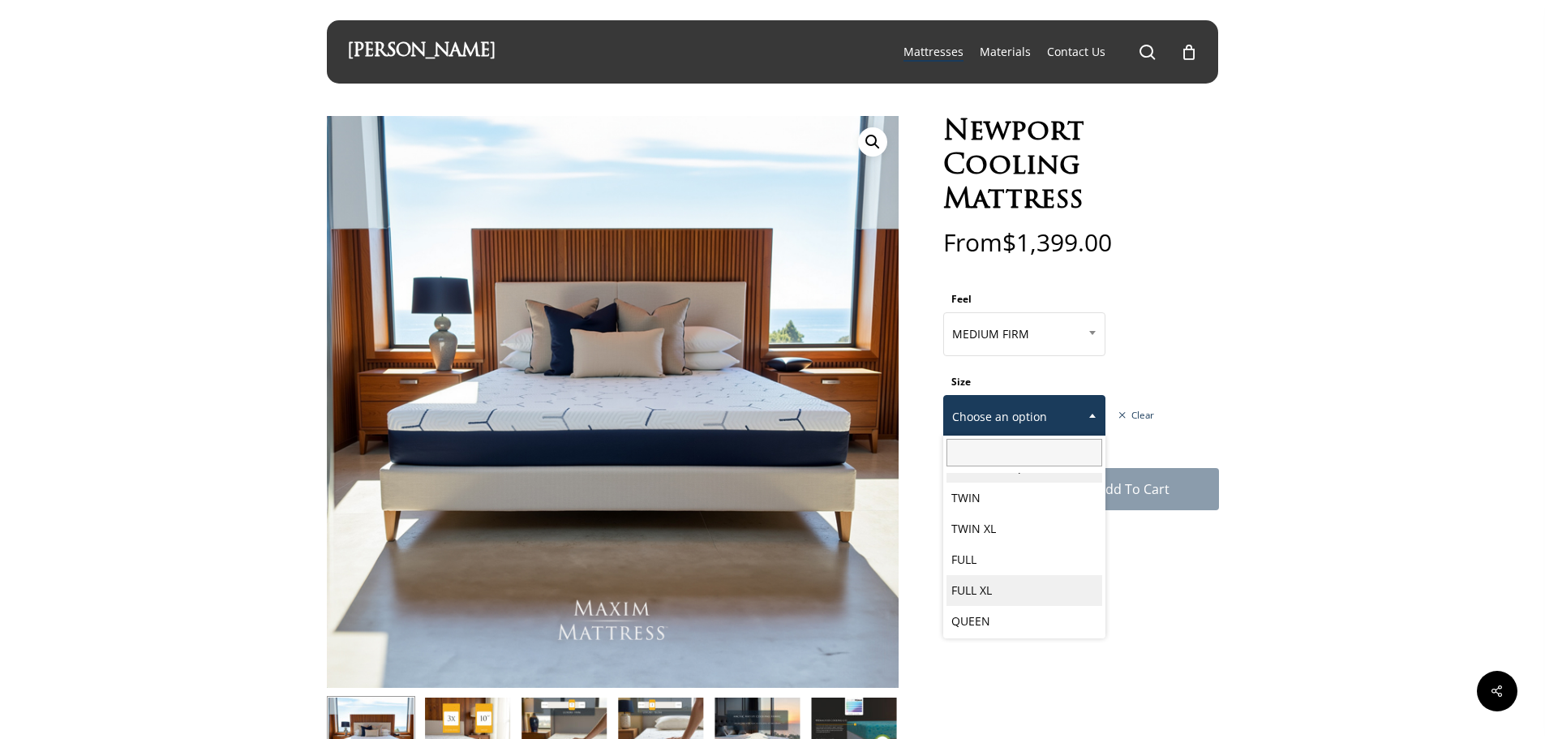
scroll to position [84, 0]
select select "CAL KING"
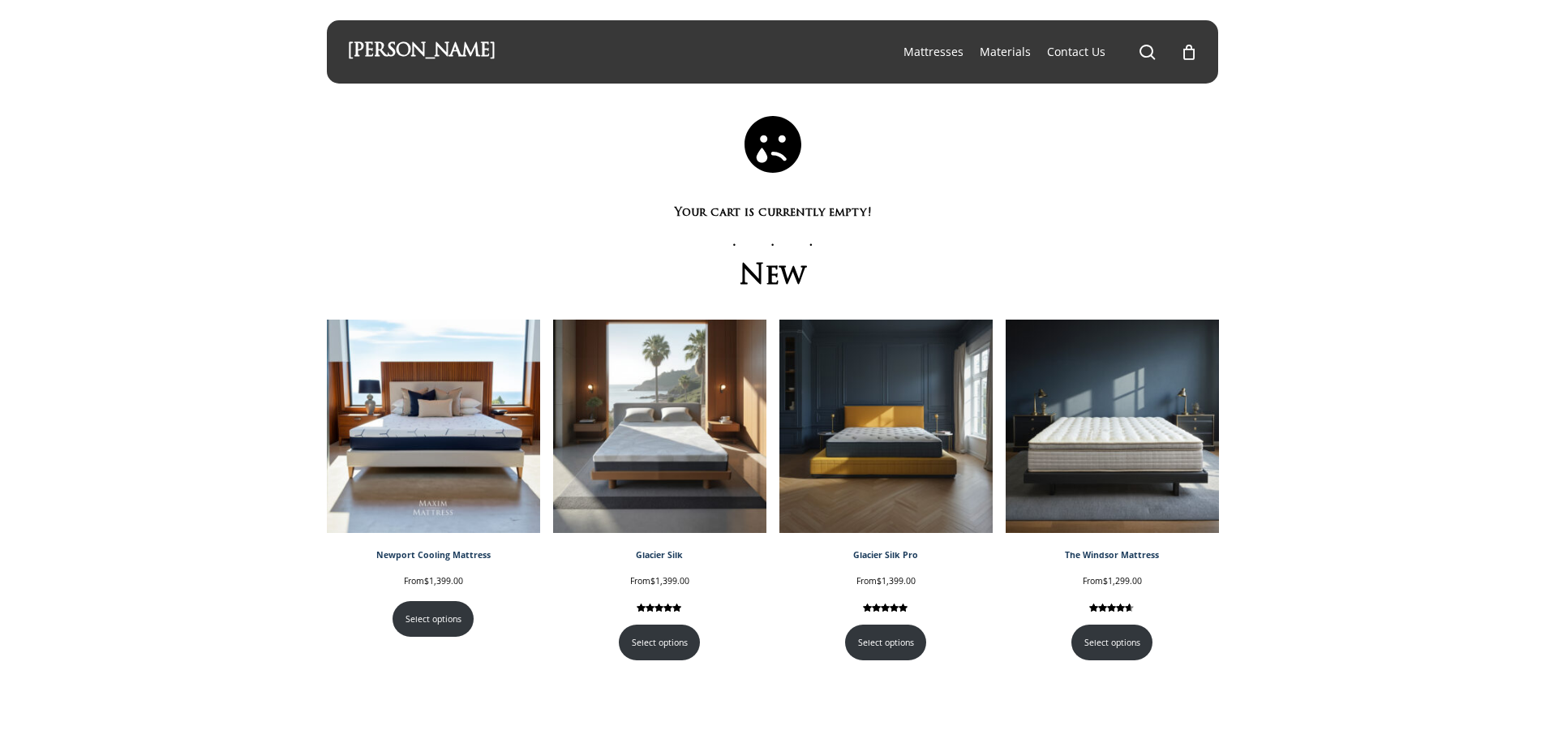
scroll to position [84, 0]
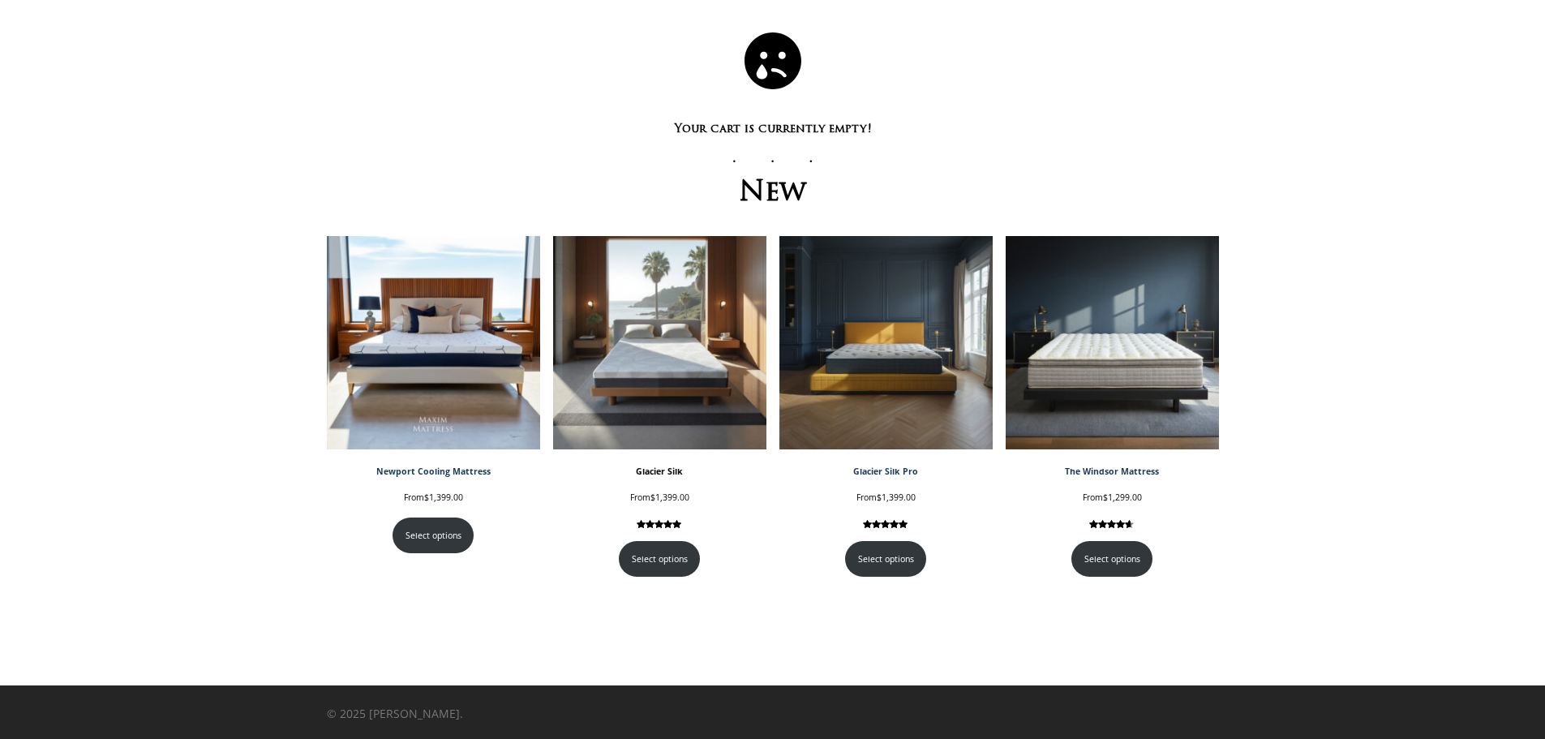
click at [675, 414] on img at bounding box center [659, 342] width 213 height 213
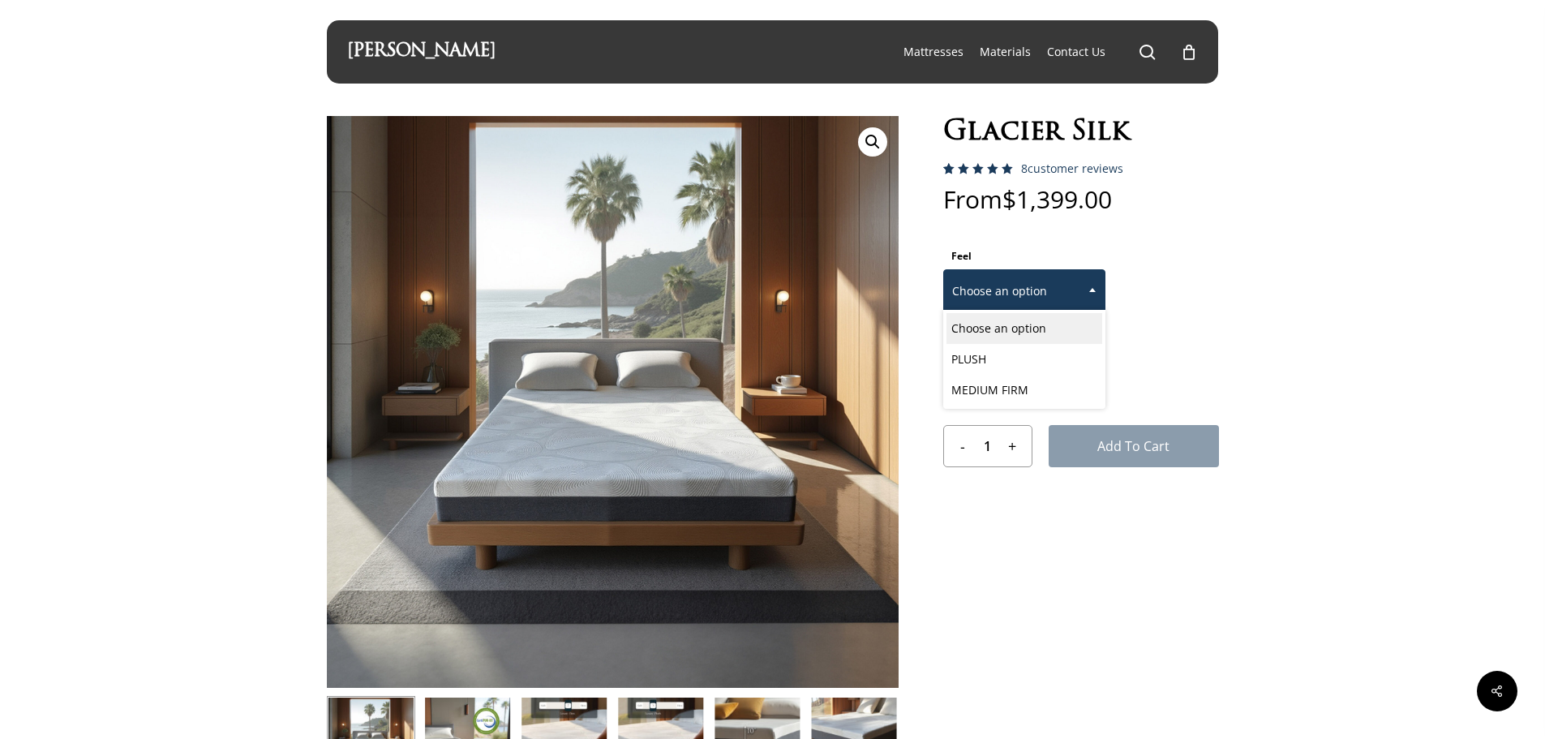
click at [1073, 291] on span "Choose an option" at bounding box center [1024, 291] width 161 height 34
select select "MEDIUM FIRM"
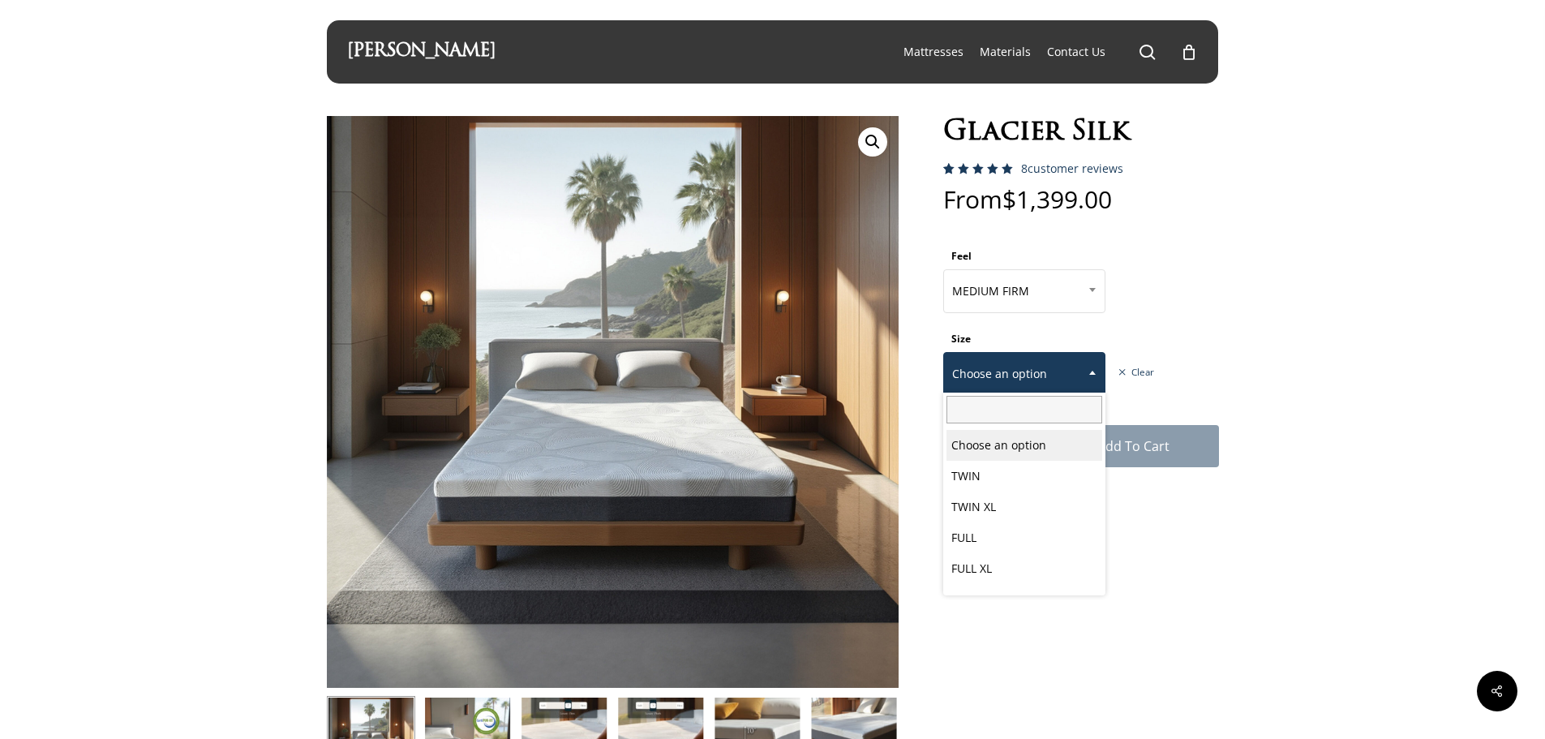
click at [1057, 386] on span "Choose an option" at bounding box center [1024, 374] width 161 height 34
select select "CAL KING"
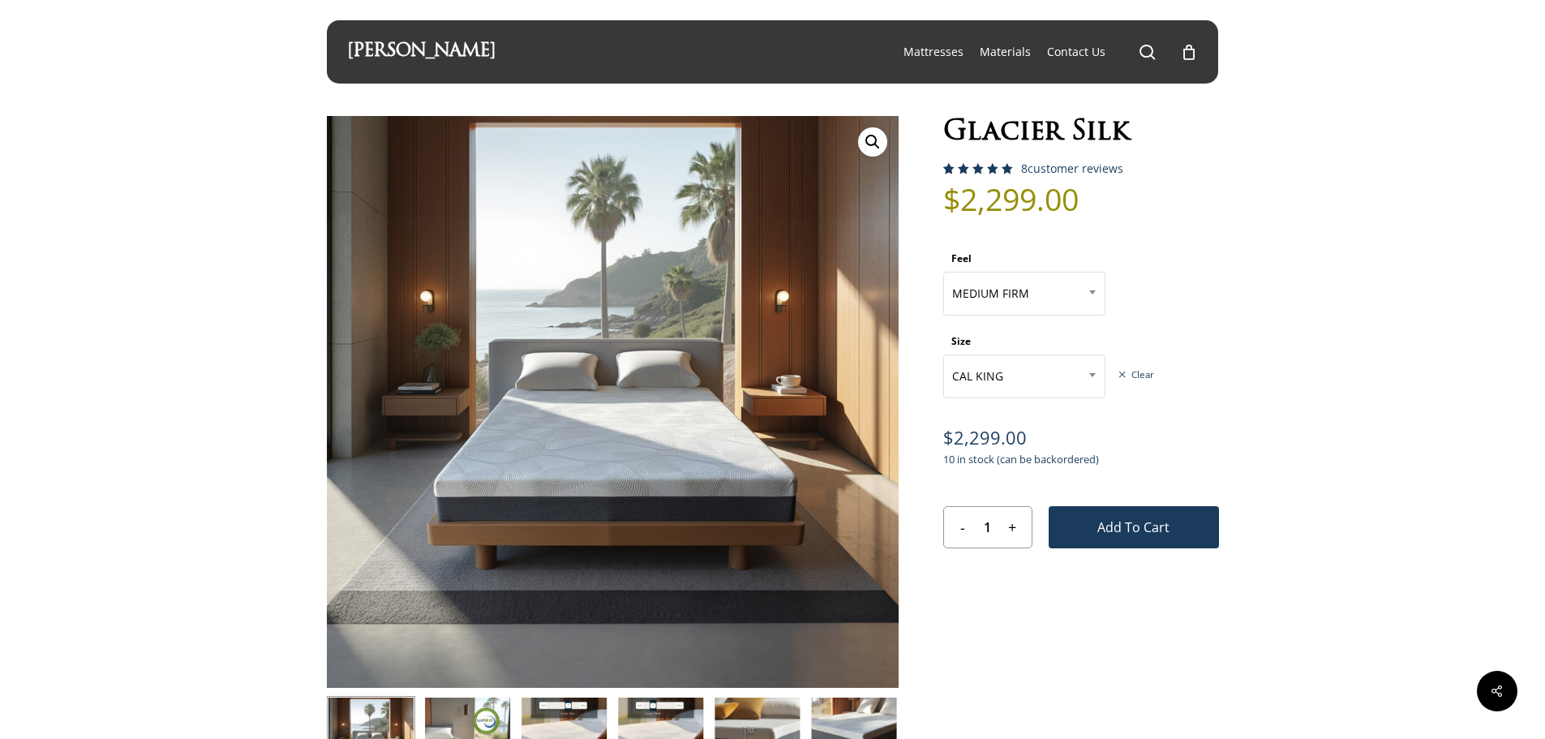
drag, startPoint x: 437, startPoint y: 92, endPoint x: 453, endPoint y: 98, distance: 17.5
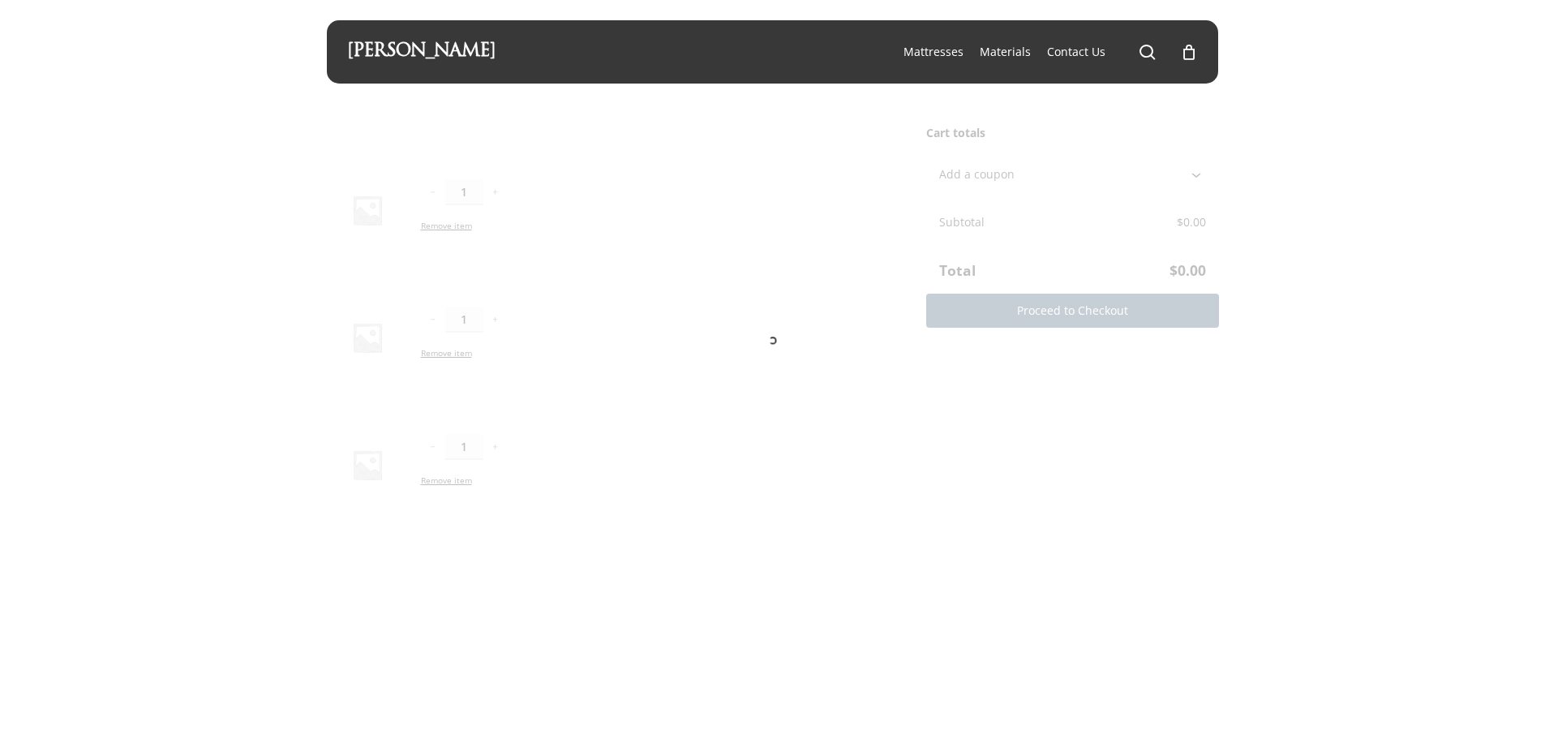
scroll to position [84, 0]
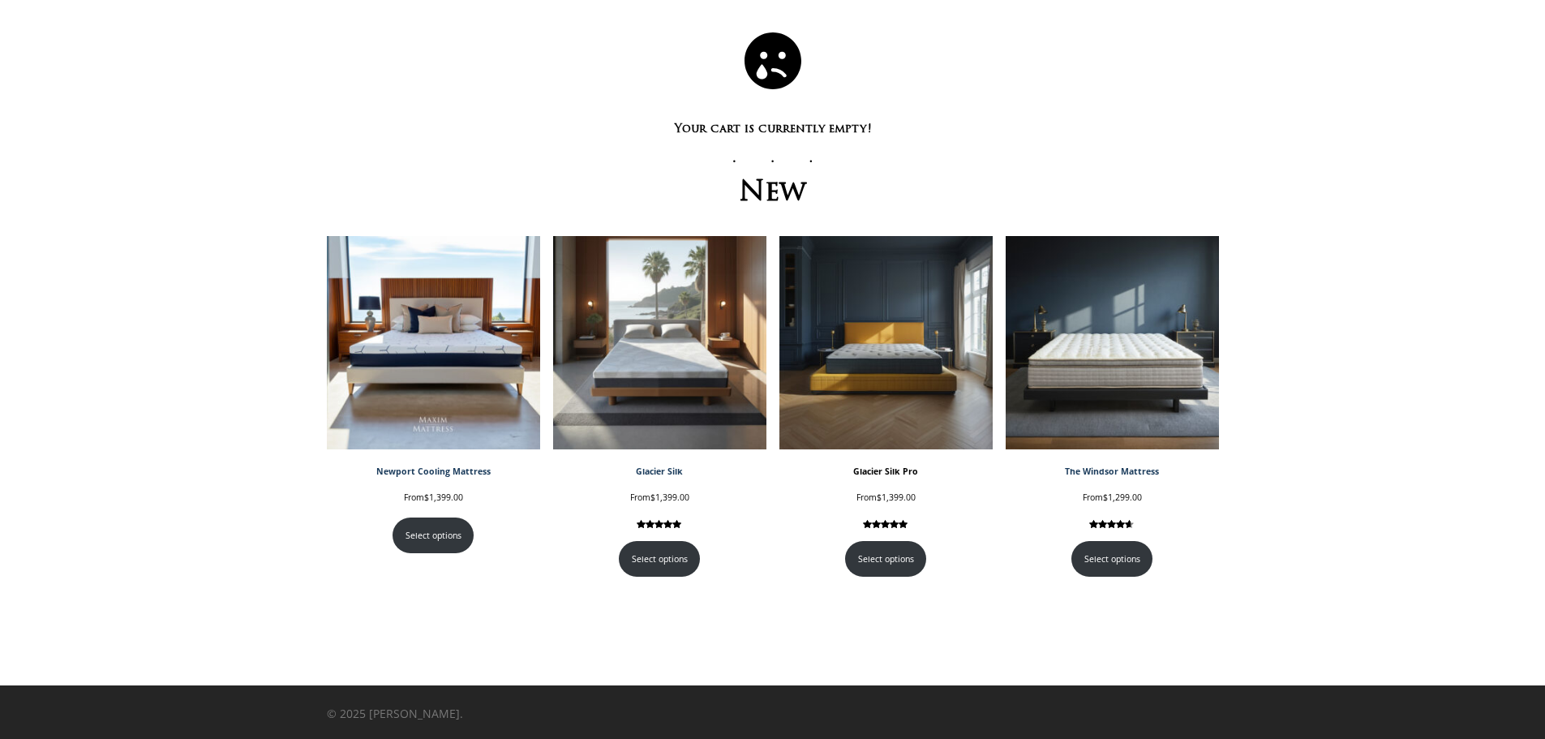
click at [887, 392] on img at bounding box center [885, 342] width 213 height 213
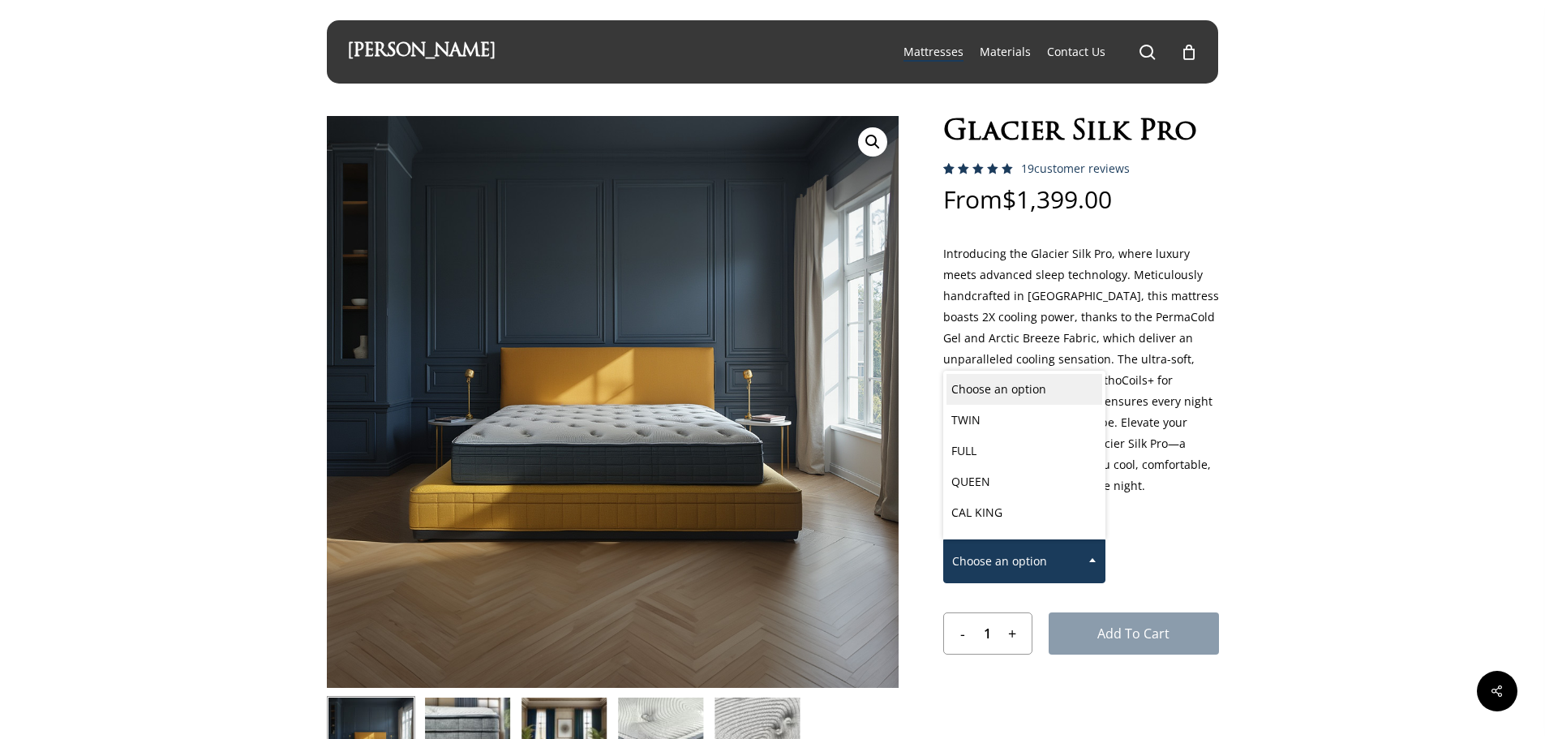
click at [1074, 569] on span "Choose an option" at bounding box center [1024, 561] width 161 height 34
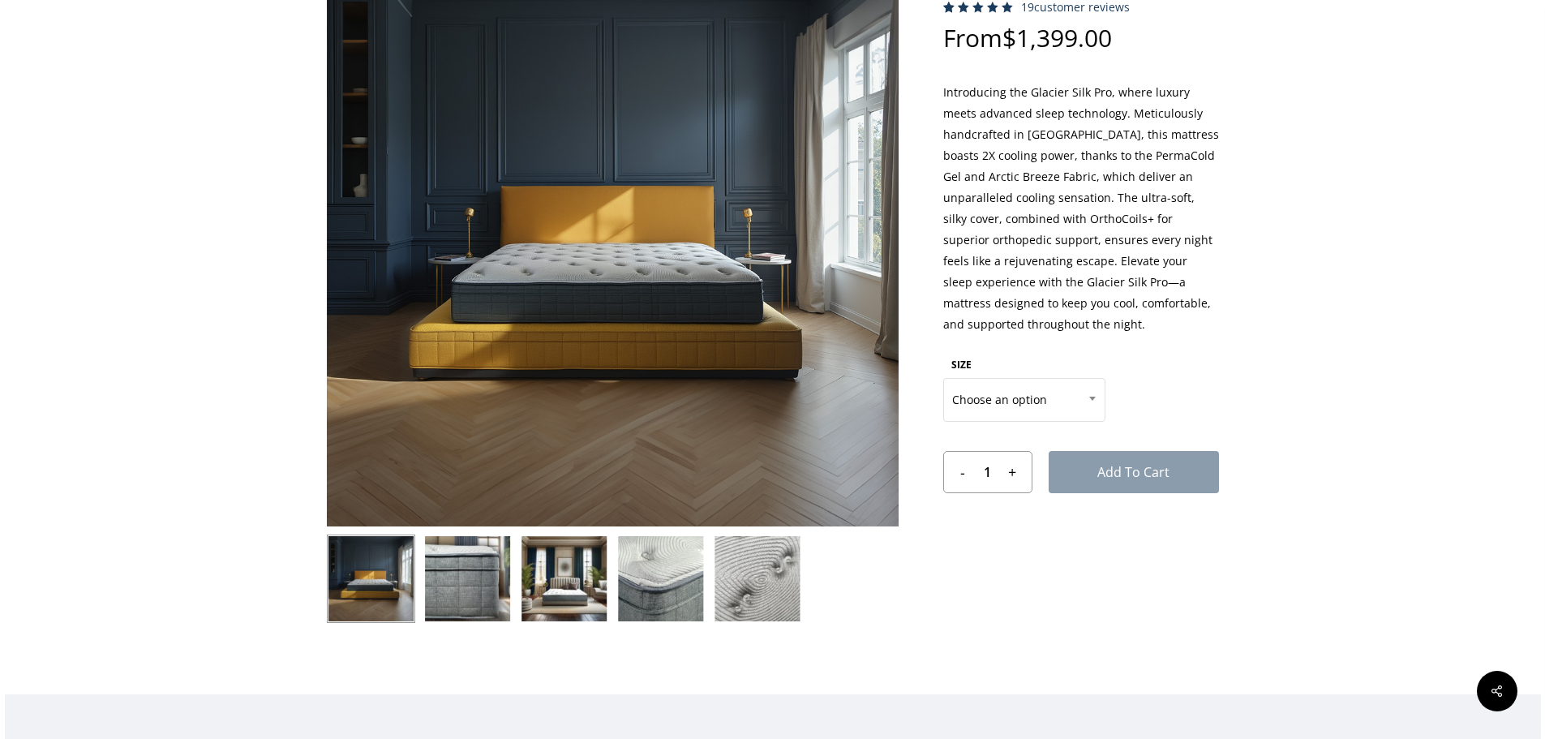
scroll to position [81, 0]
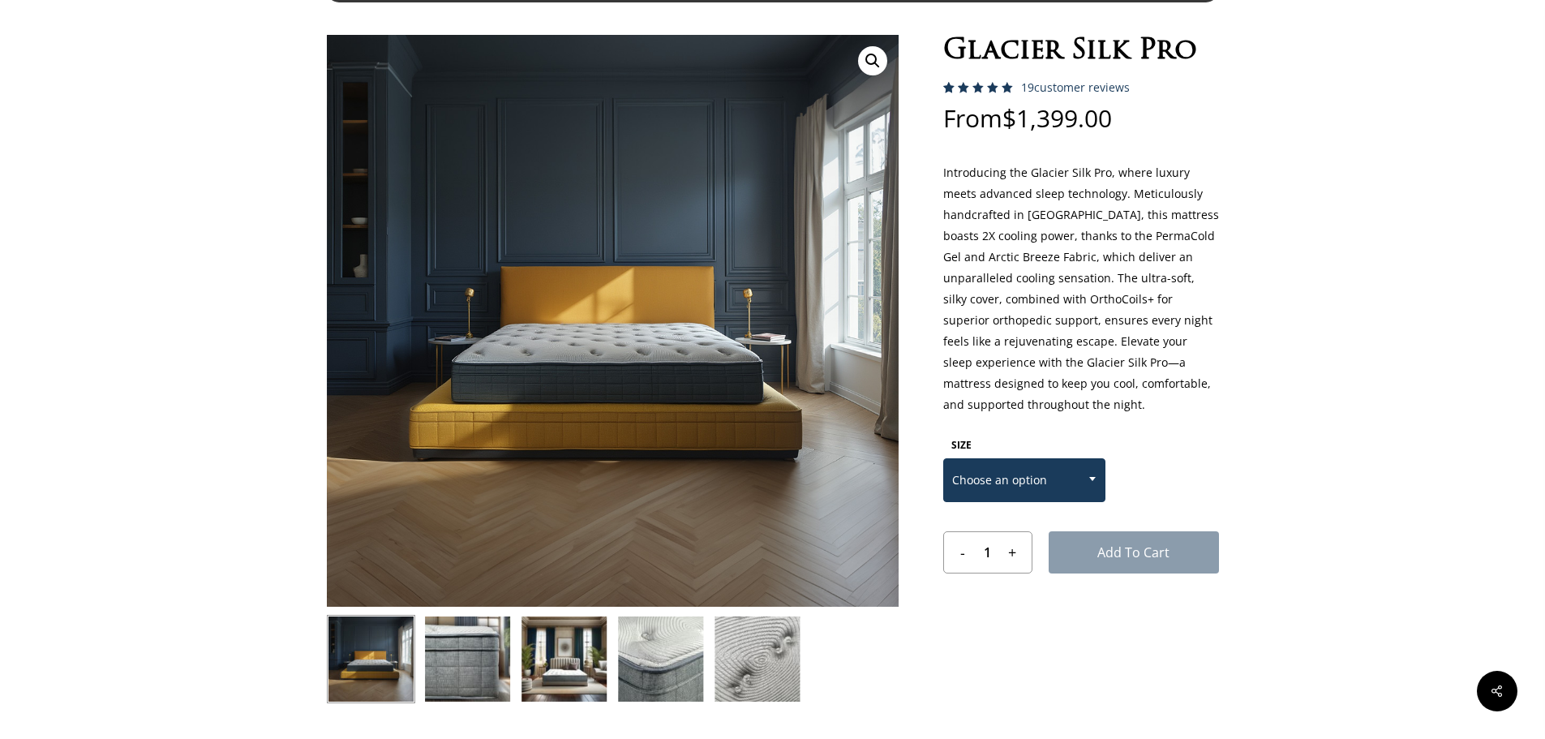
click at [1092, 487] on span at bounding box center [1092, 478] width 24 height 41
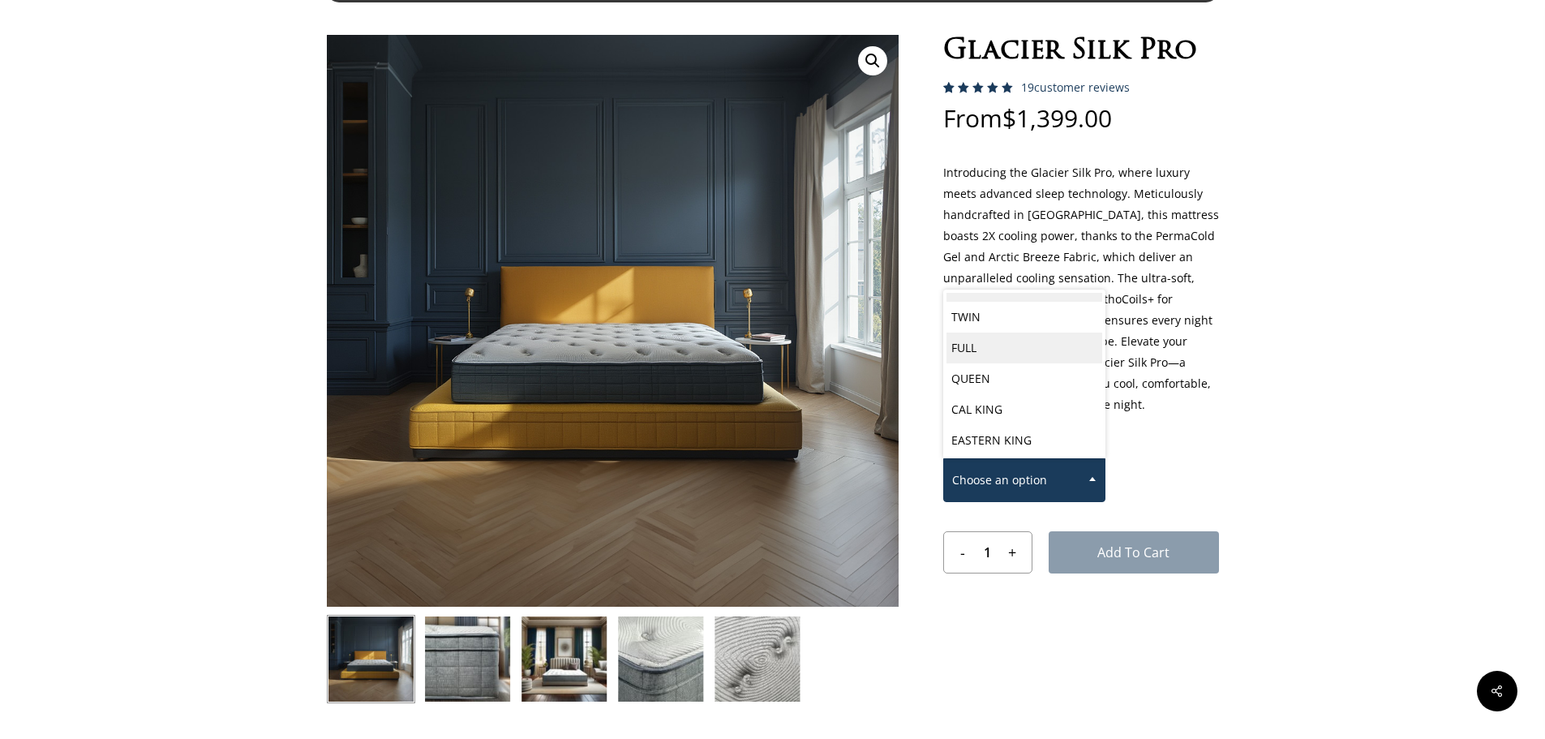
scroll to position [23, 0]
select select "CAL KING"
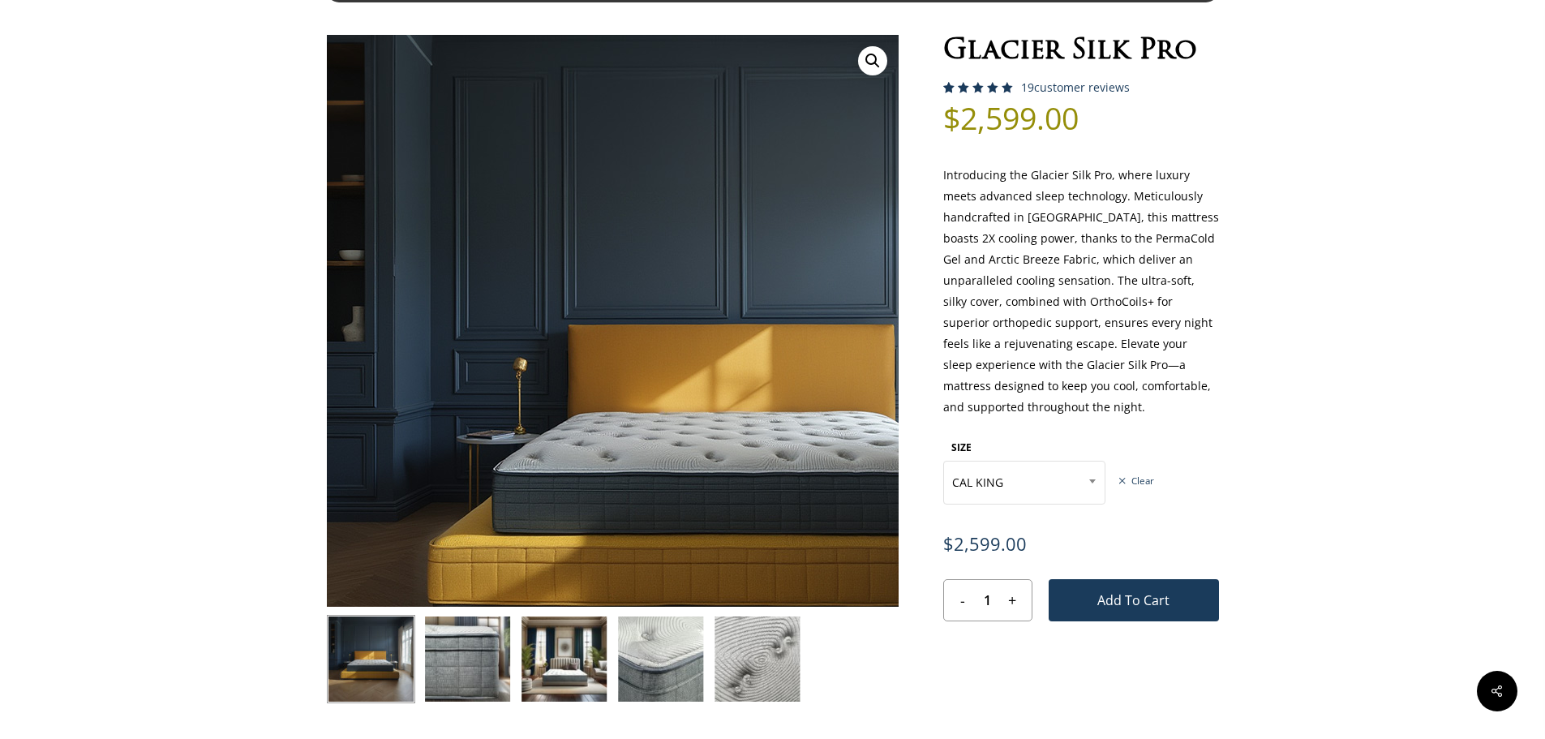
drag, startPoint x: 372, startPoint y: 156, endPoint x: 381, endPoint y: 155, distance: 9.1
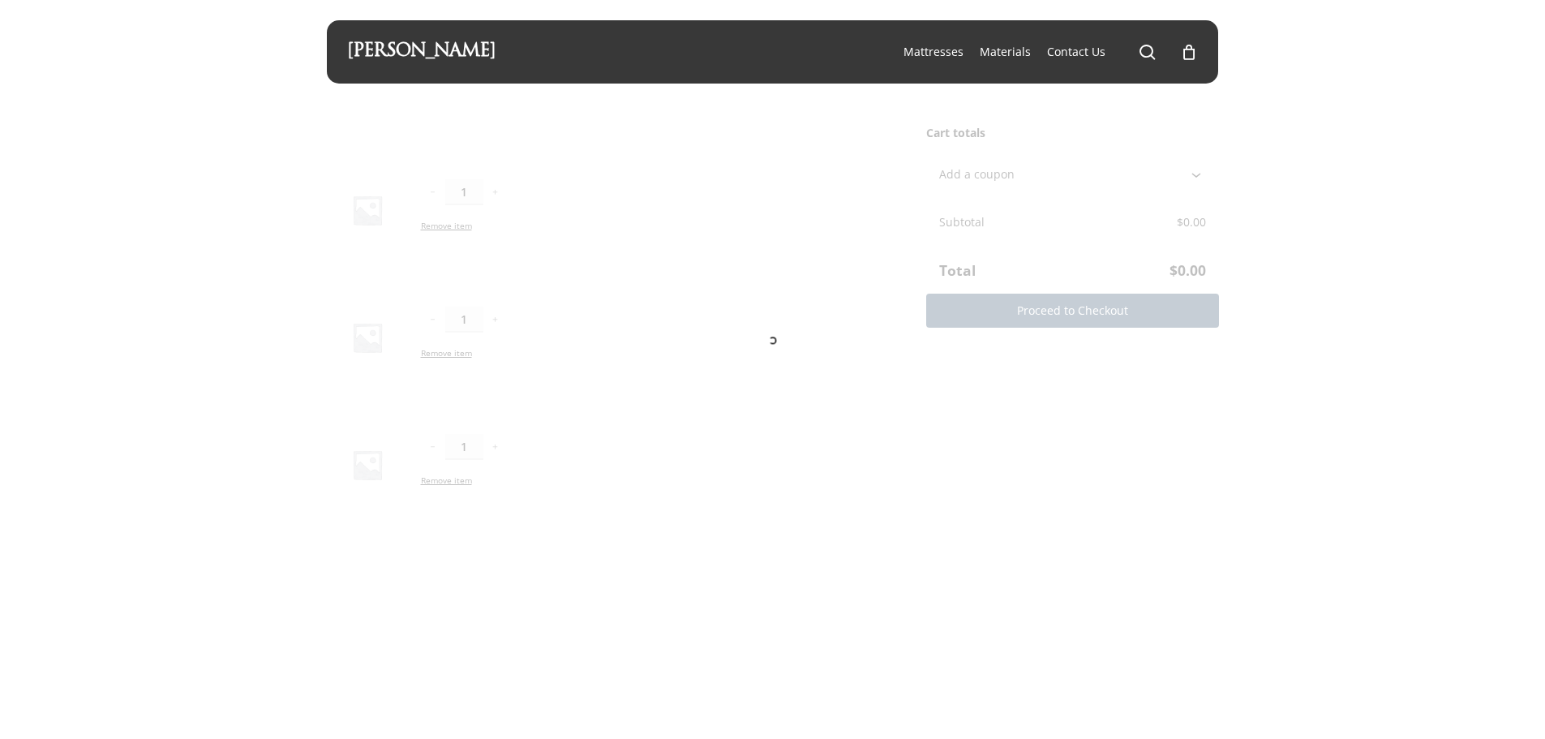
scroll to position [84, 0]
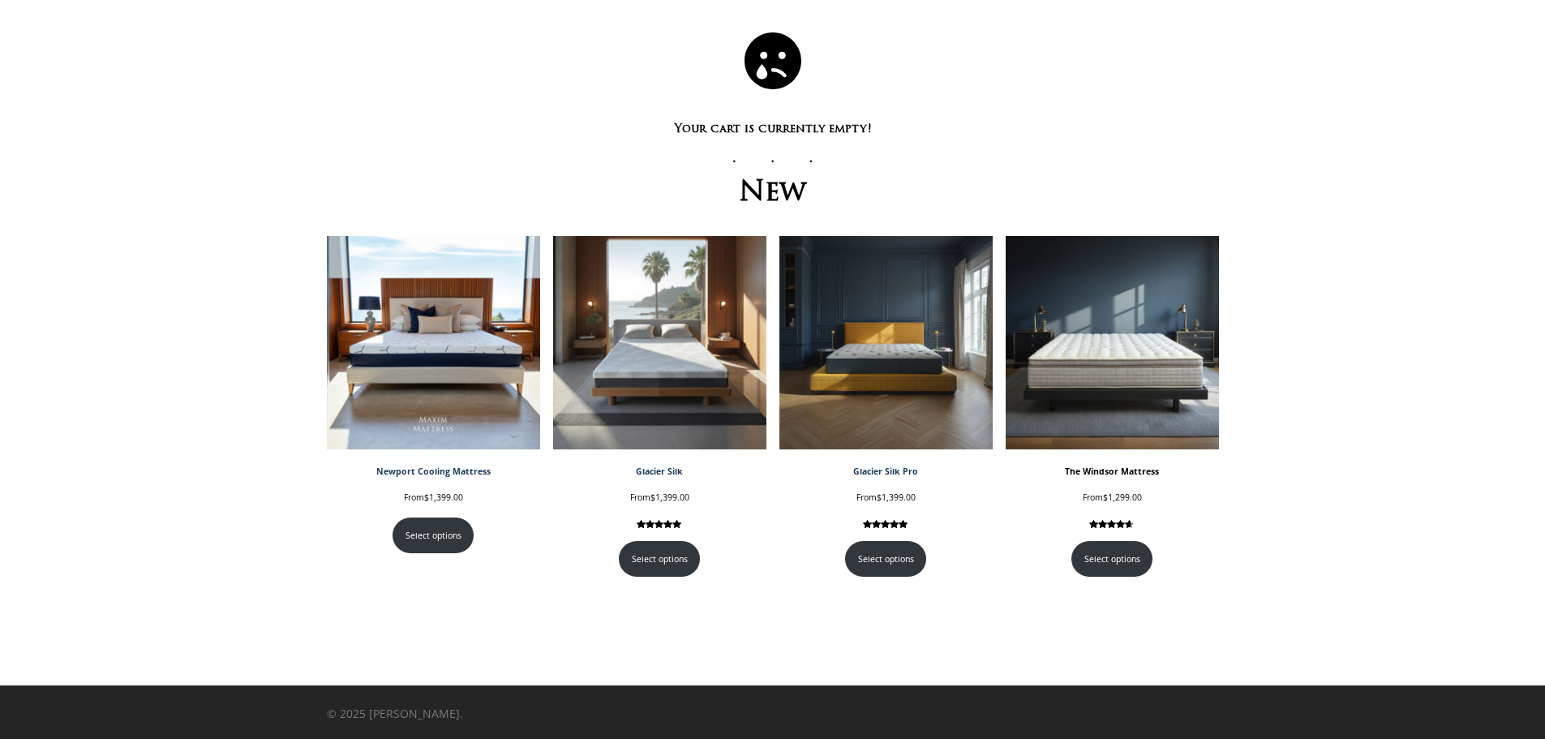
click at [1057, 372] on img at bounding box center [1111, 342] width 213 height 213
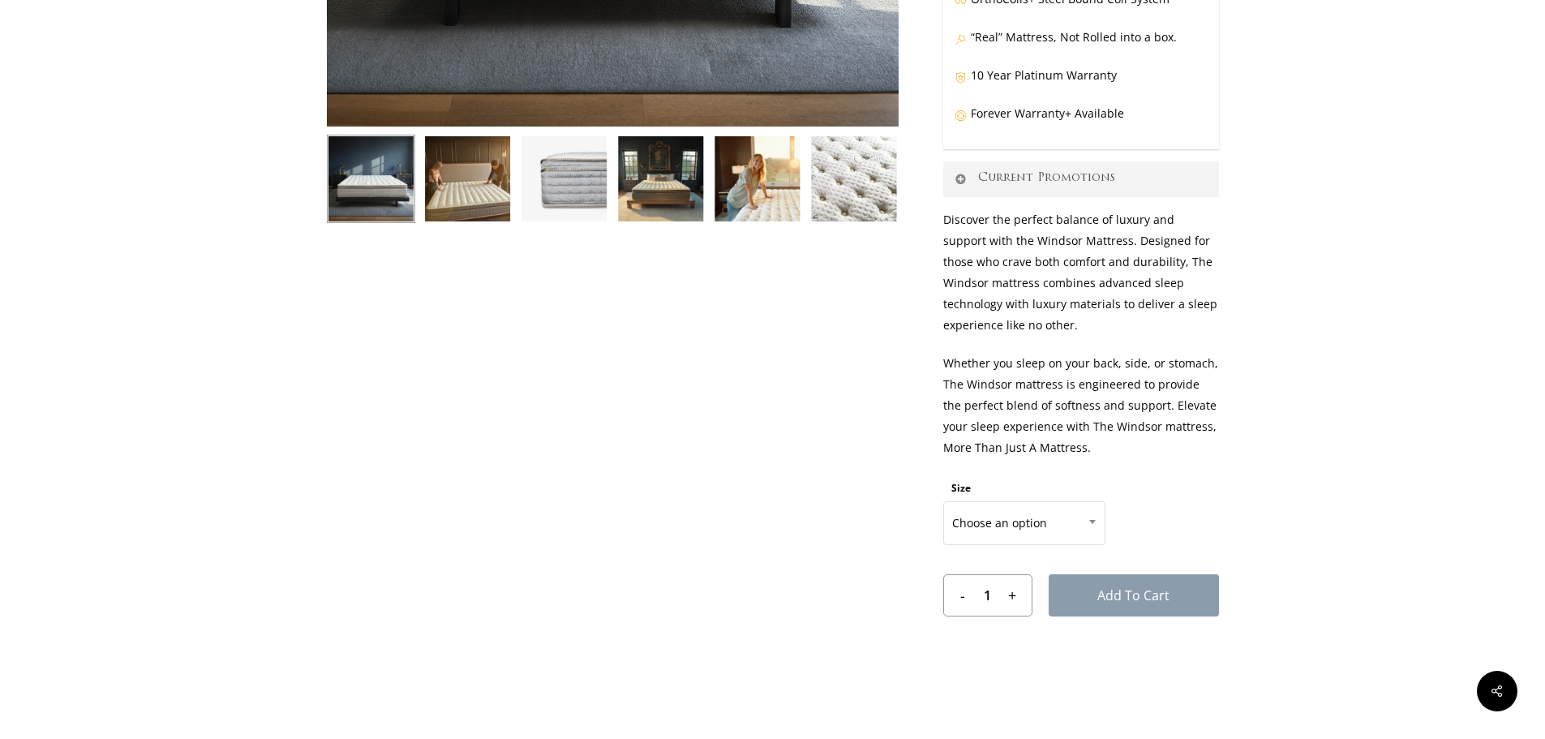
scroll to position [568, 0]
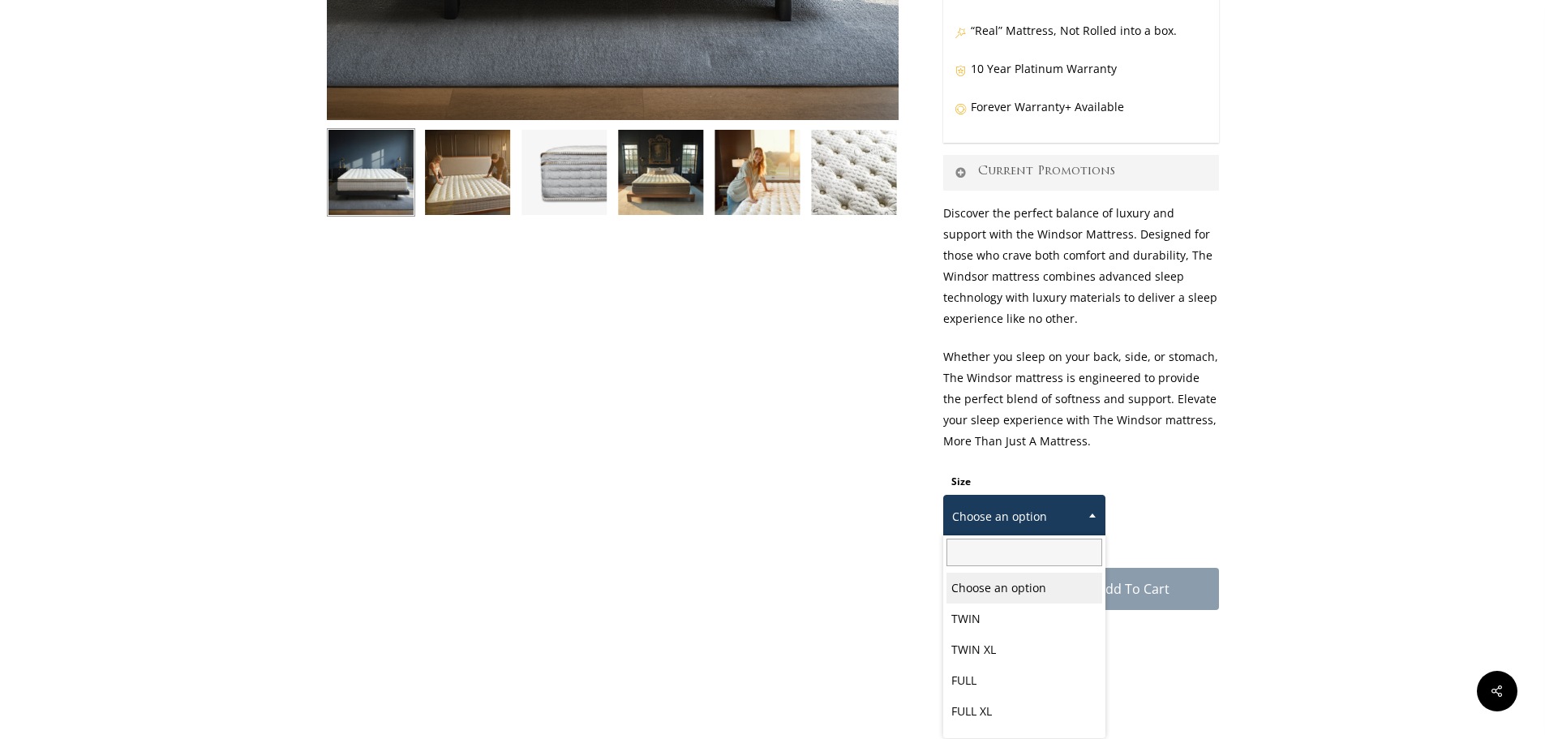
click at [1058, 519] on span "Choose an option" at bounding box center [1024, 516] width 161 height 34
select select "CALIFORNIA KING"
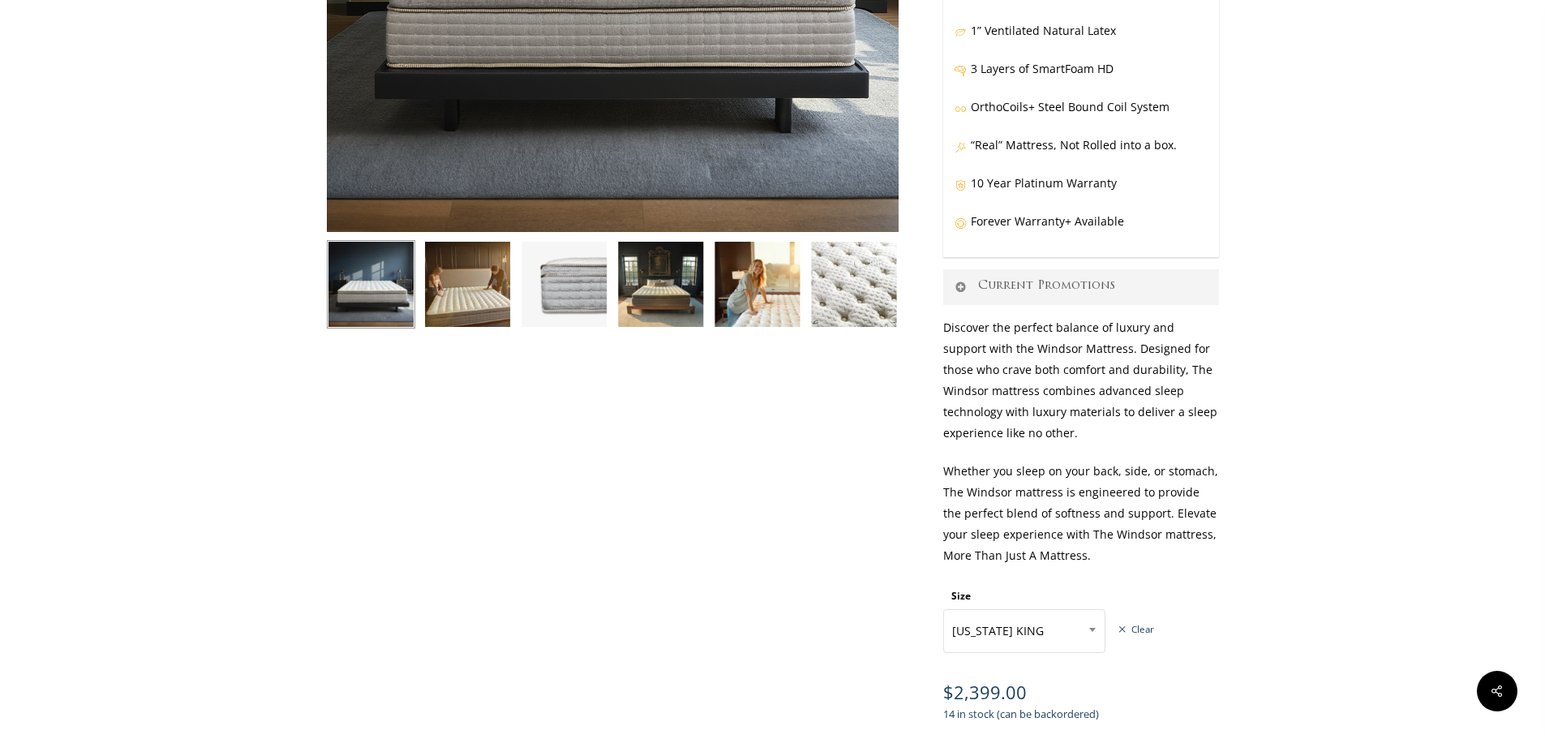
scroll to position [162, 0]
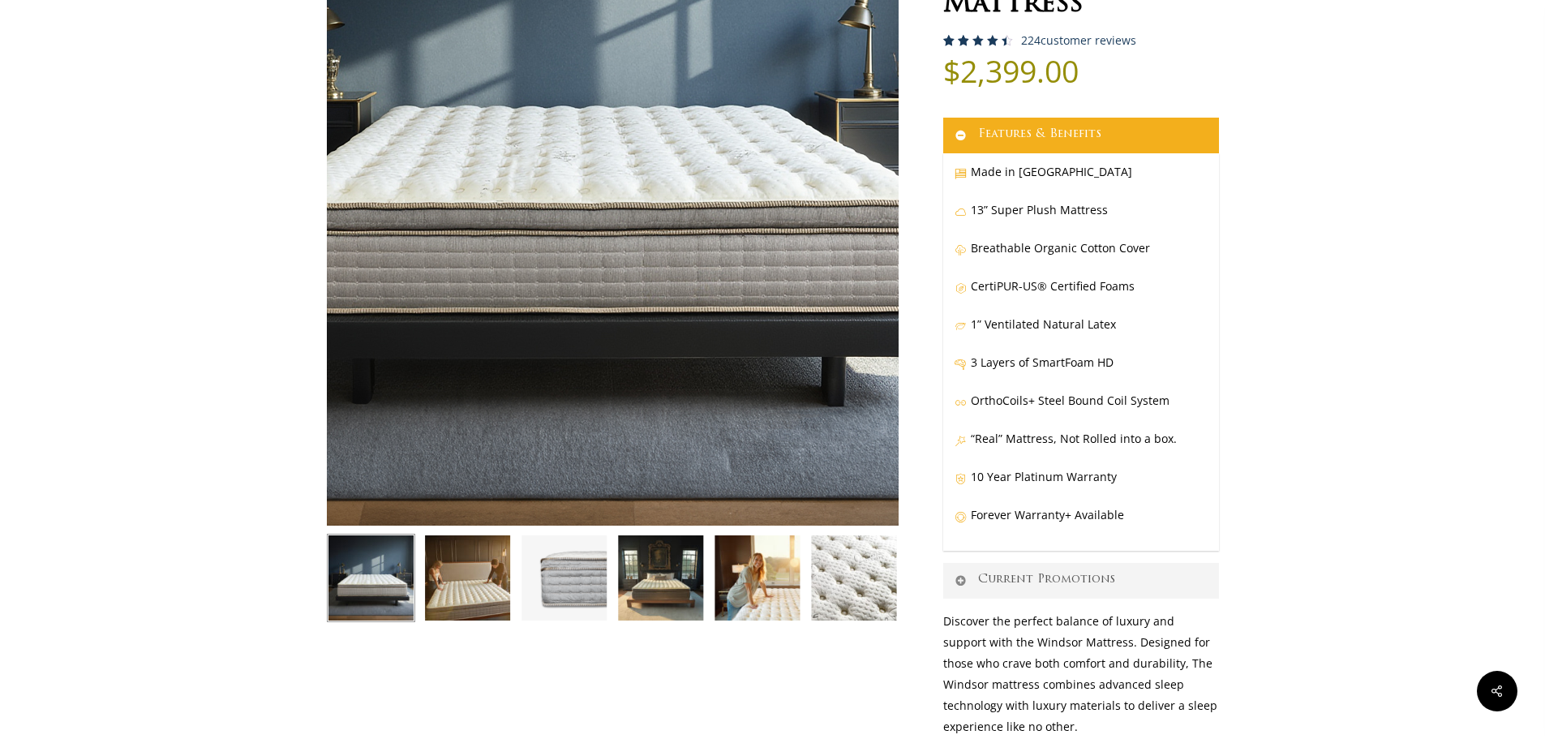
drag, startPoint x: 662, startPoint y: 468, endPoint x: 659, endPoint y: 391, distance: 77.1
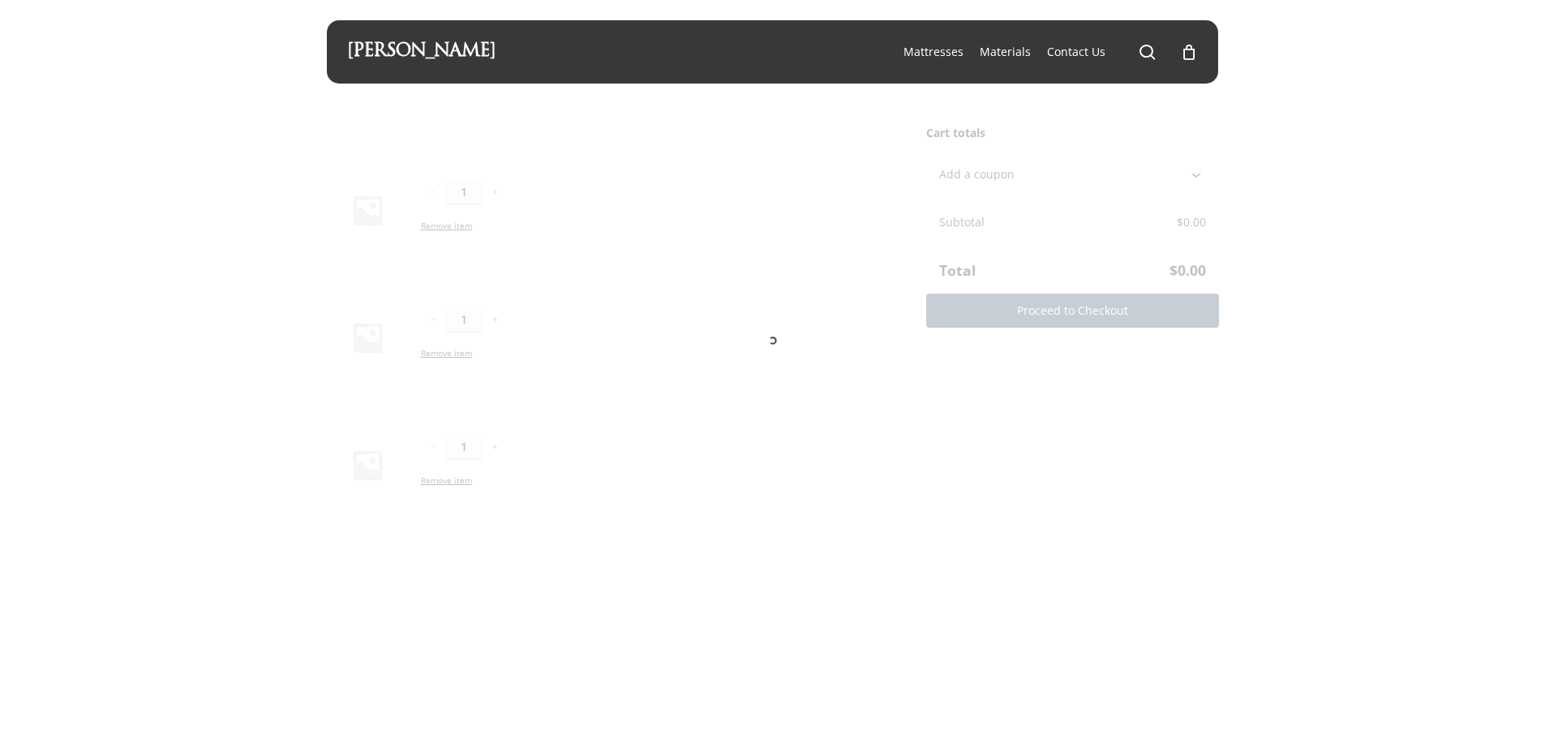
scroll to position [84, 0]
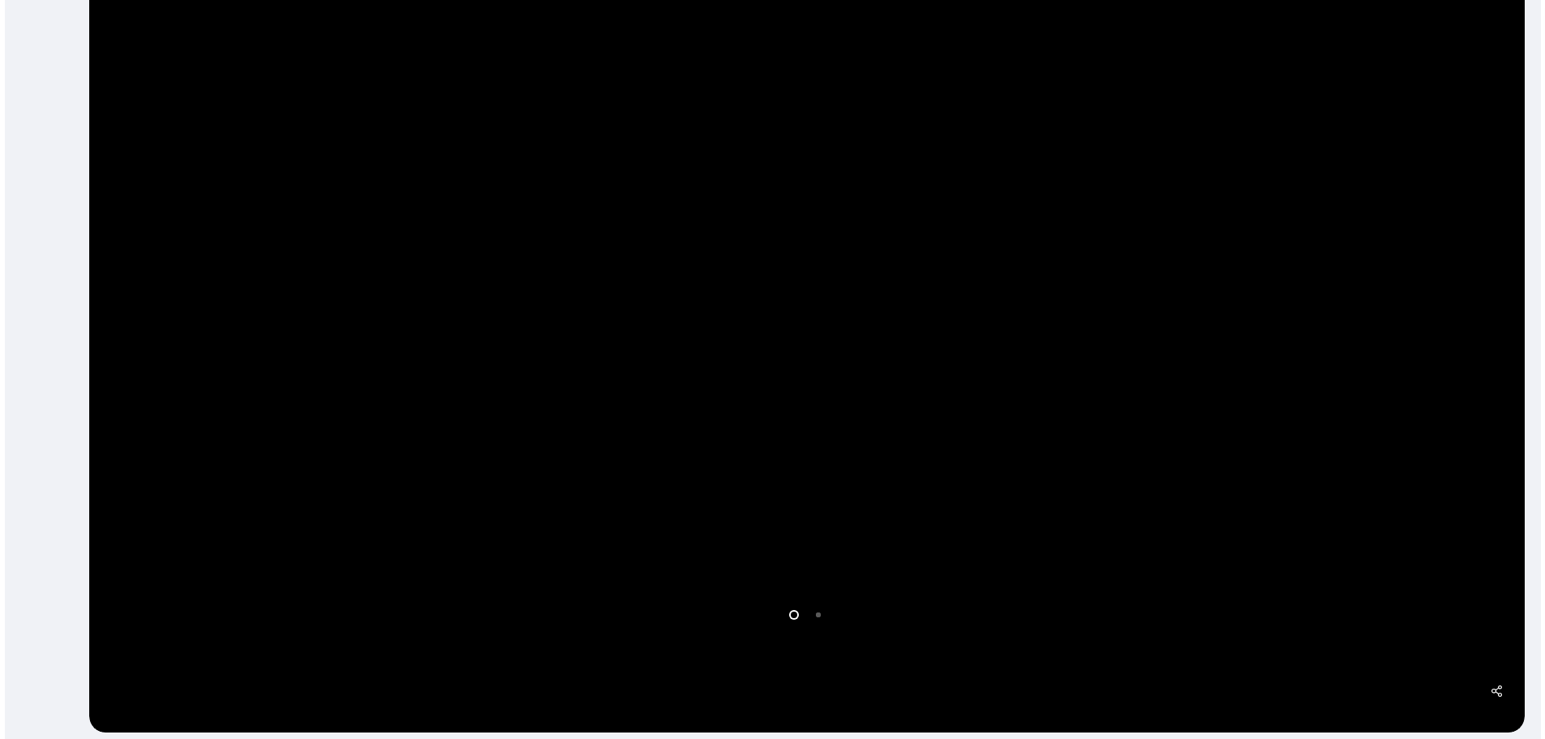
scroll to position [697, 0]
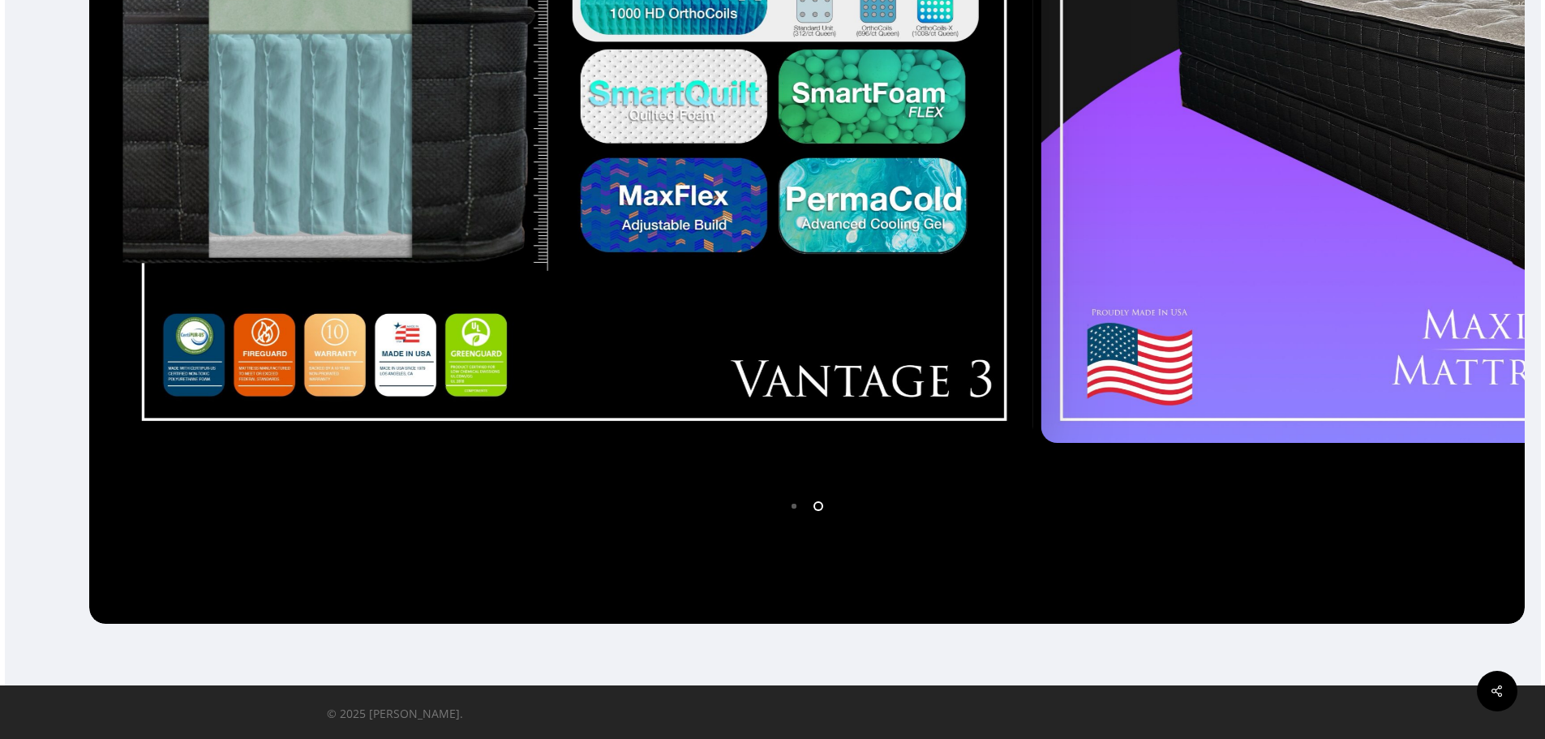
click at [5, 459] on div at bounding box center [773, 90] width 1536 height 1066
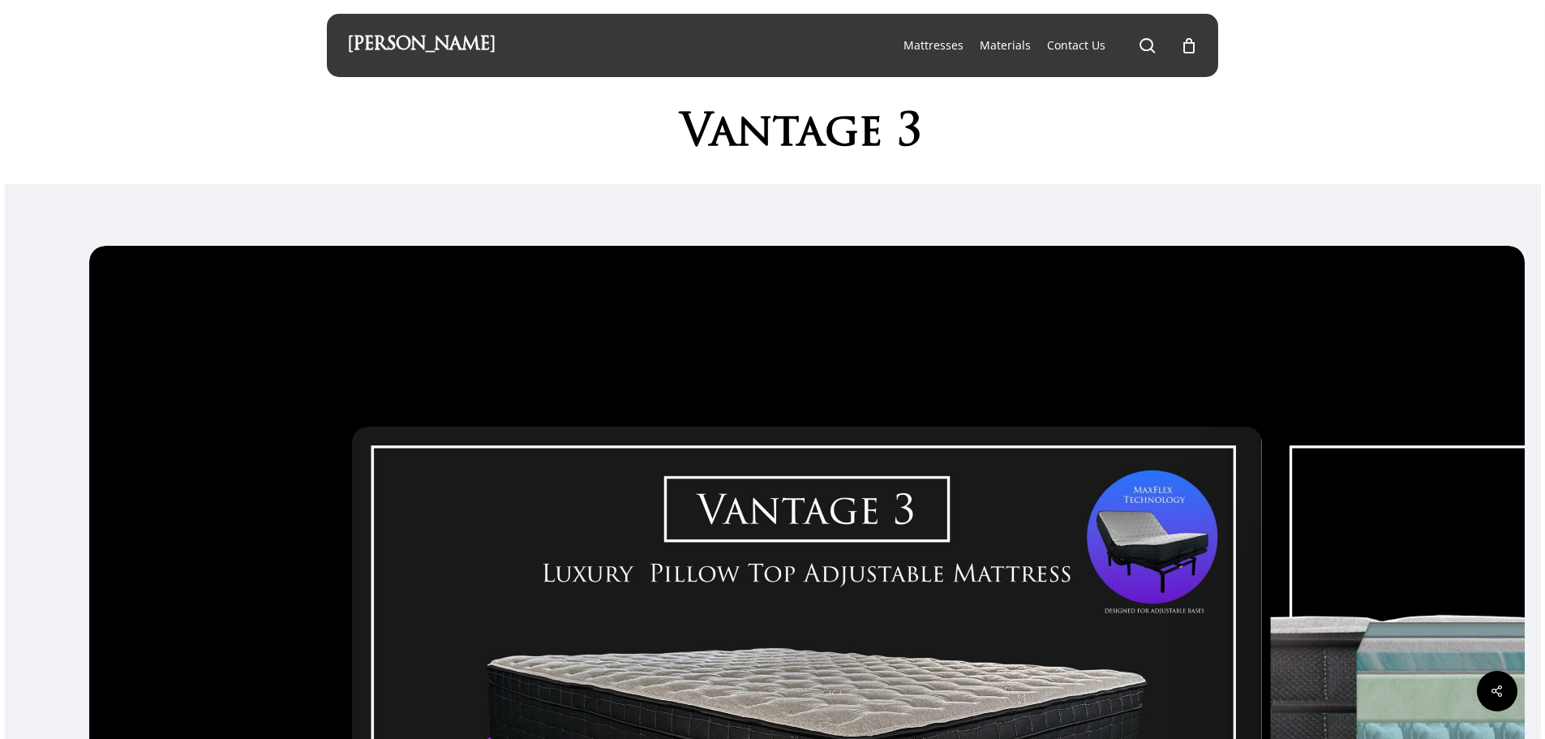
scroll to position [0, 0]
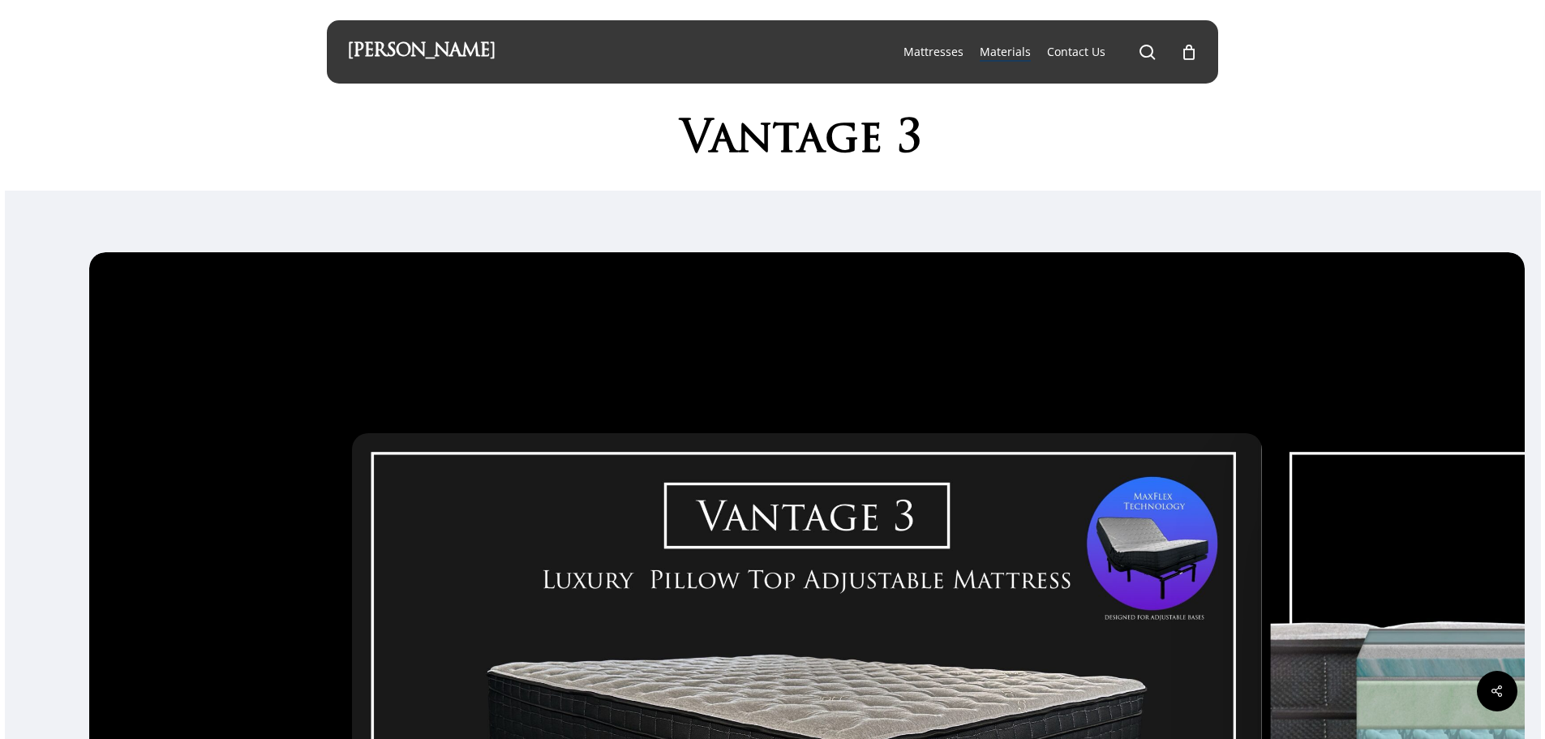
click at [1006, 57] on span "Materials" at bounding box center [1004, 51] width 51 height 15
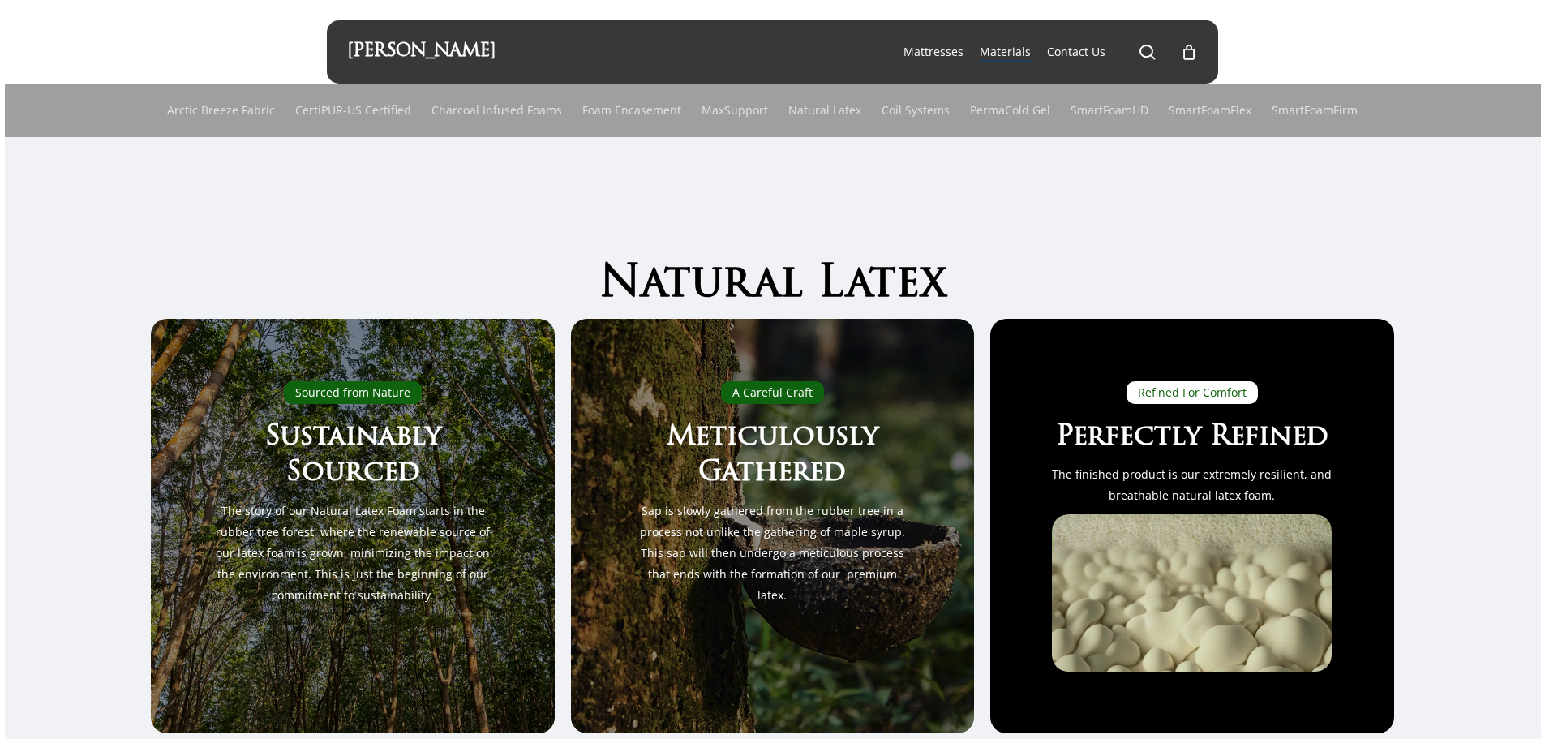
click at [146, 126] on ul "Arctic Breeze Fabric CertiPUR-US Certified Charcoal Infused Foams Foam Encaseme…" at bounding box center [773, 111] width 1536 height 54
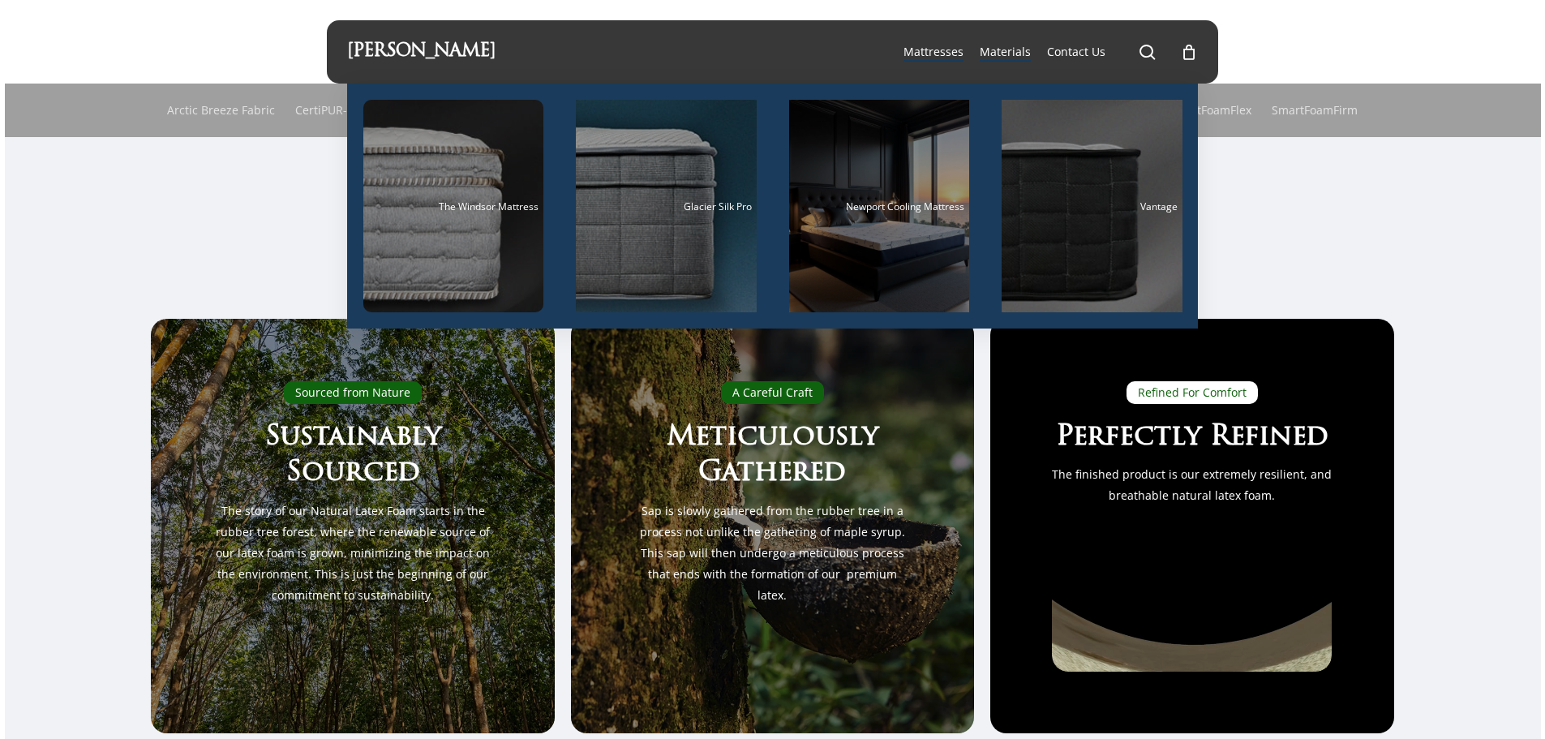
click at [945, 52] on span "Mattresses" at bounding box center [933, 51] width 60 height 15
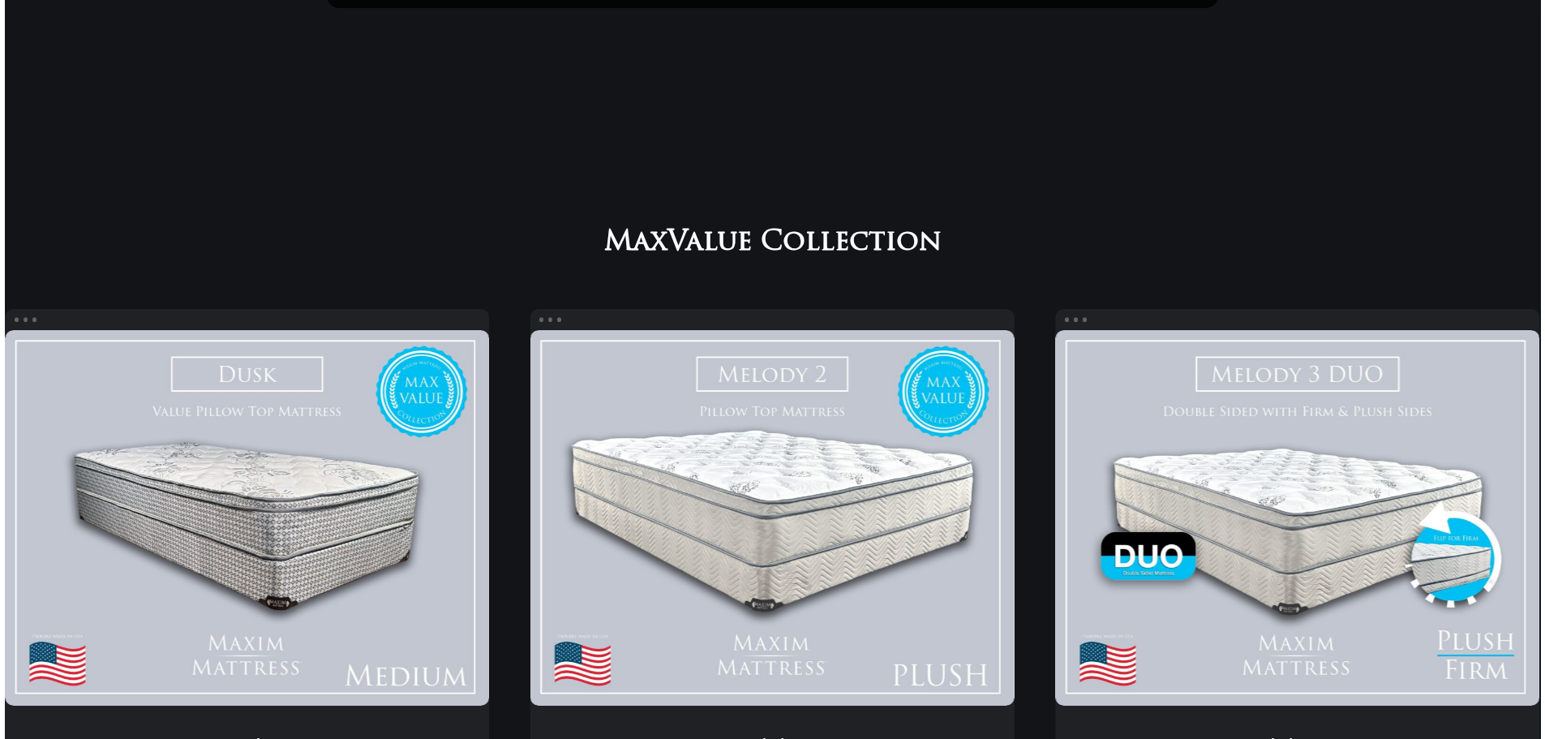
scroll to position [81, 0]
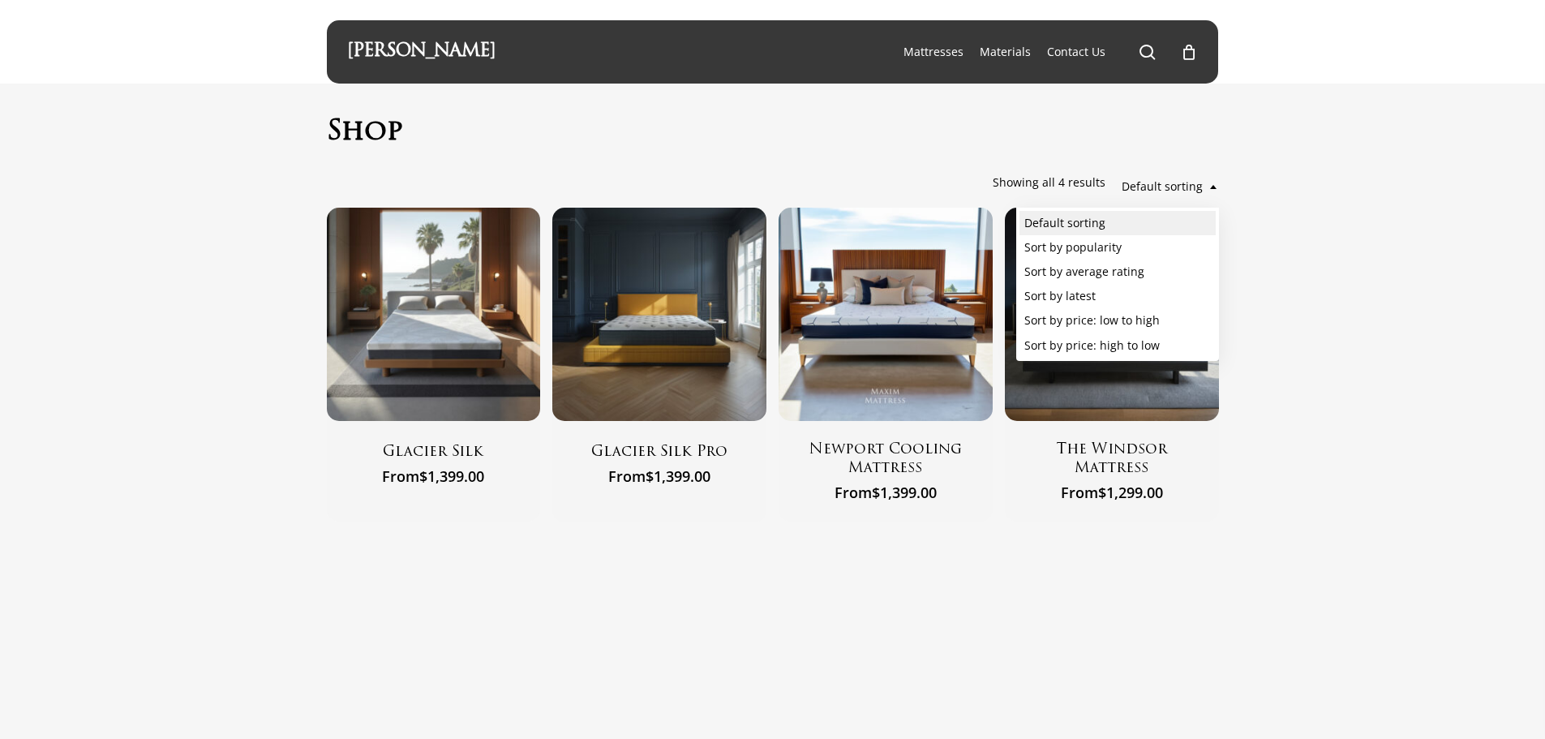
click at [1208, 189] on span at bounding box center [1213, 186] width 10 height 41
select select "price-desc"
